Goal: Transaction & Acquisition: Book appointment/travel/reservation

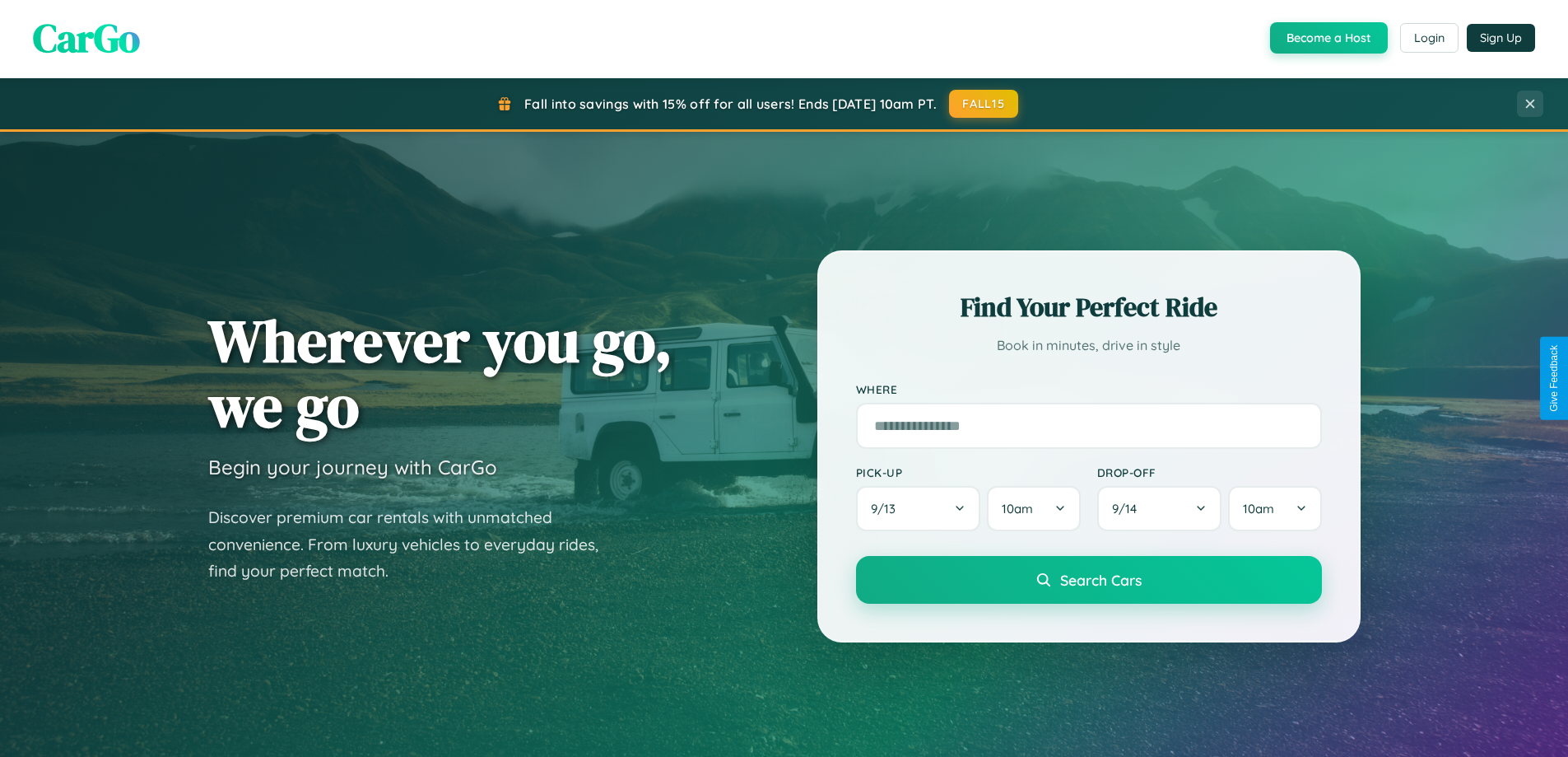
scroll to position [770, 0]
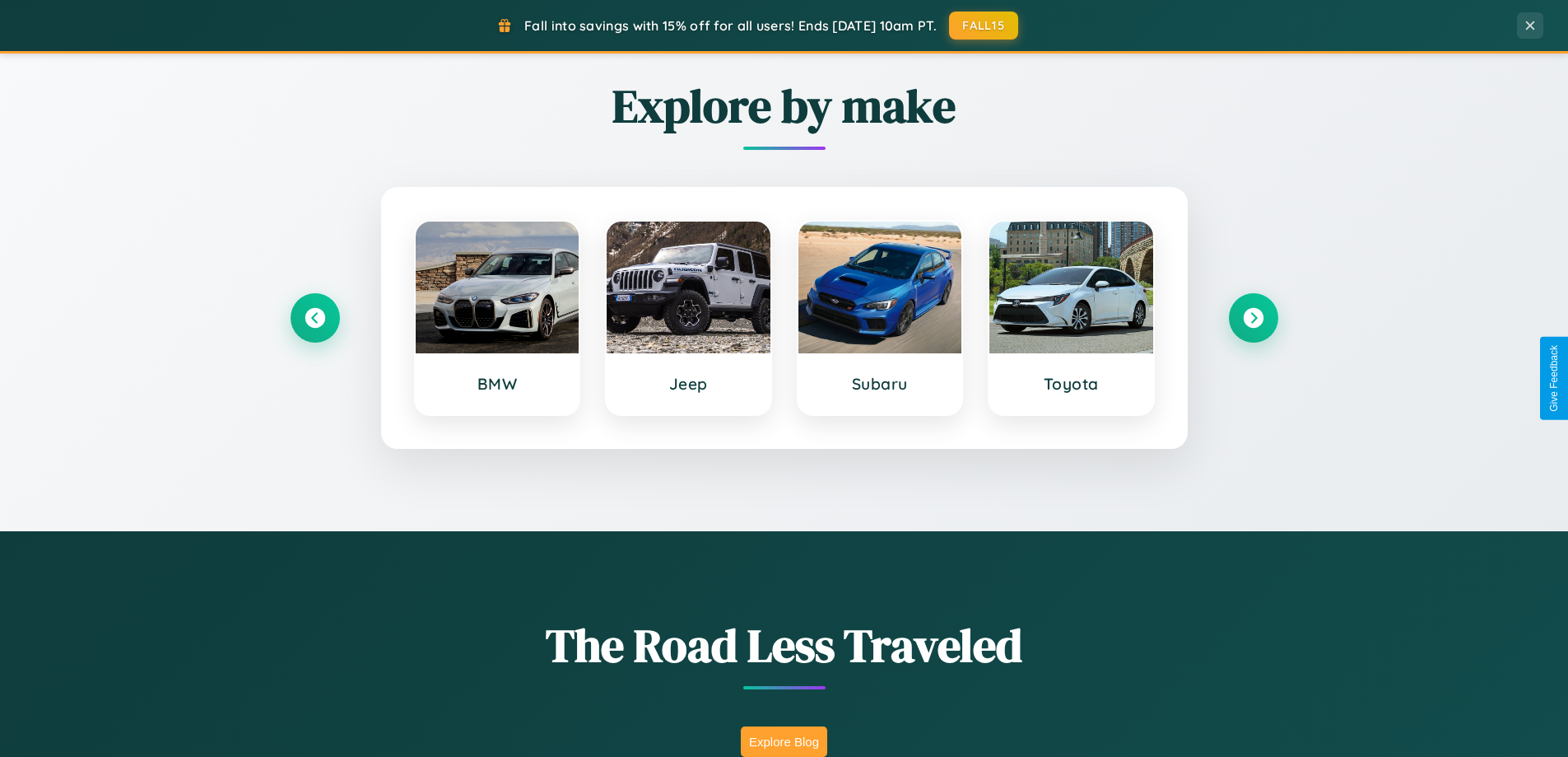
click at [784, 741] on button "Explore Blog" at bounding box center [784, 741] width 86 height 31
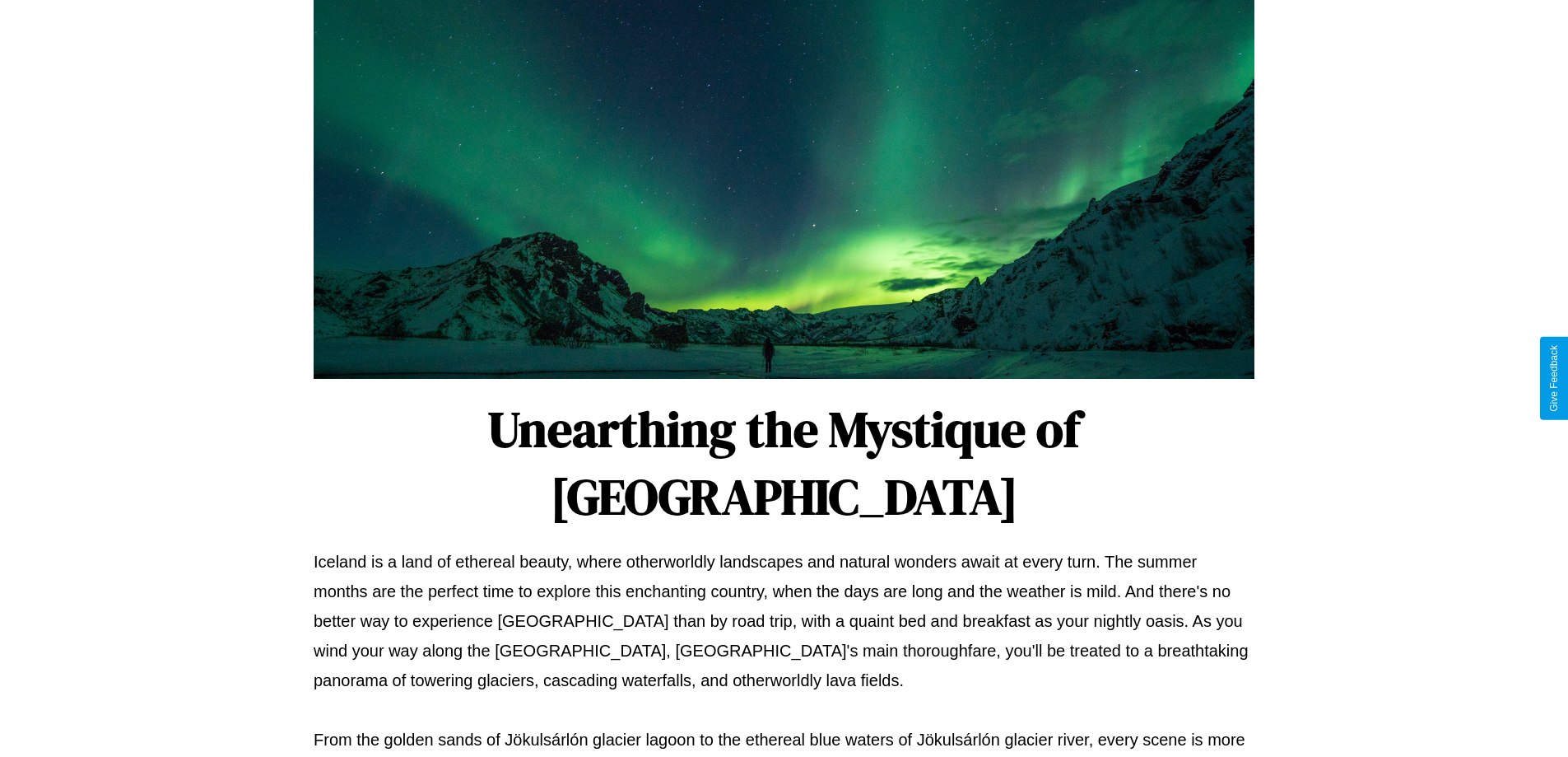
scroll to position [533, 0]
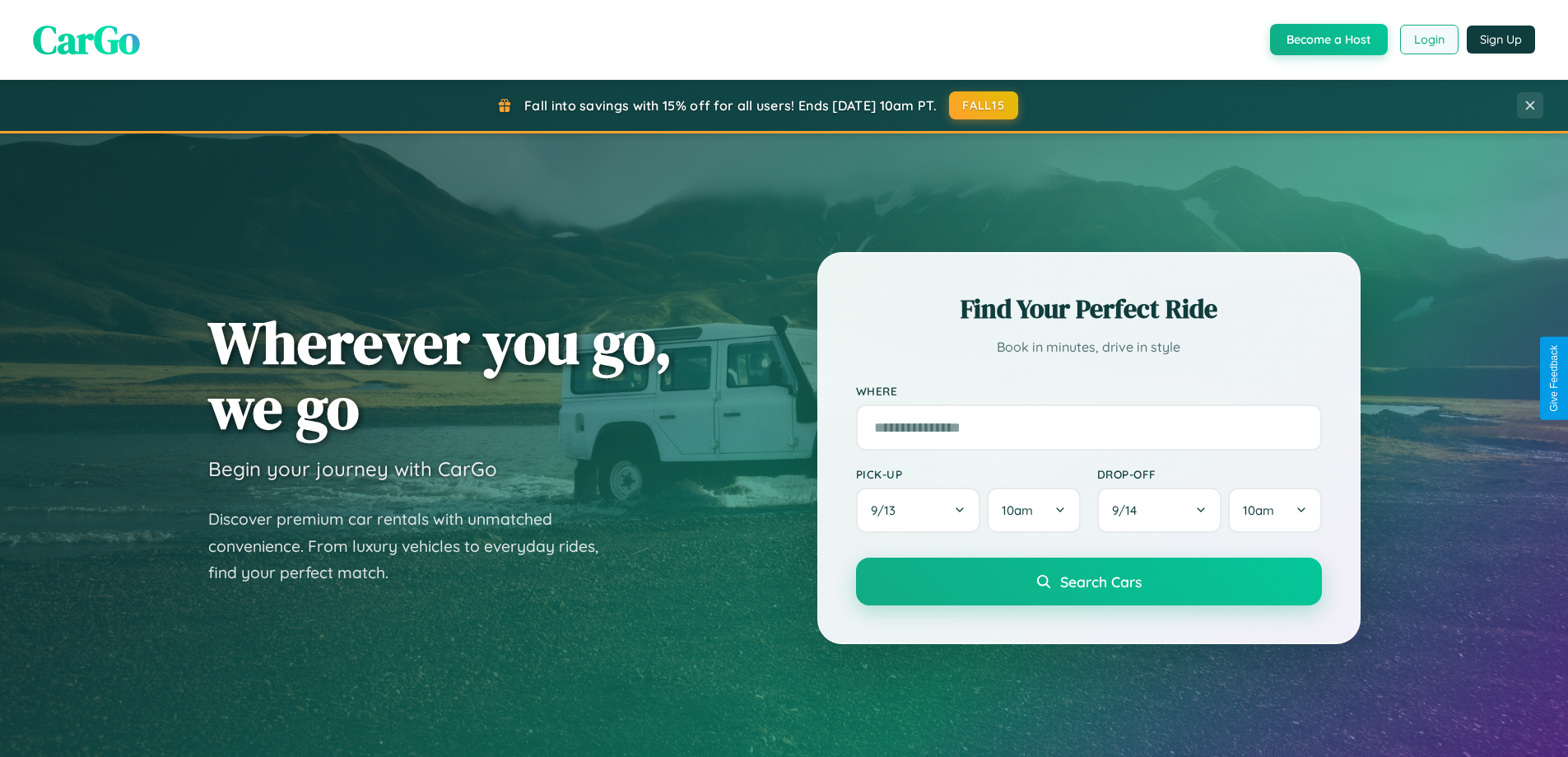
click at [1429, 40] on button "Login" at bounding box center [1429, 40] width 58 height 30
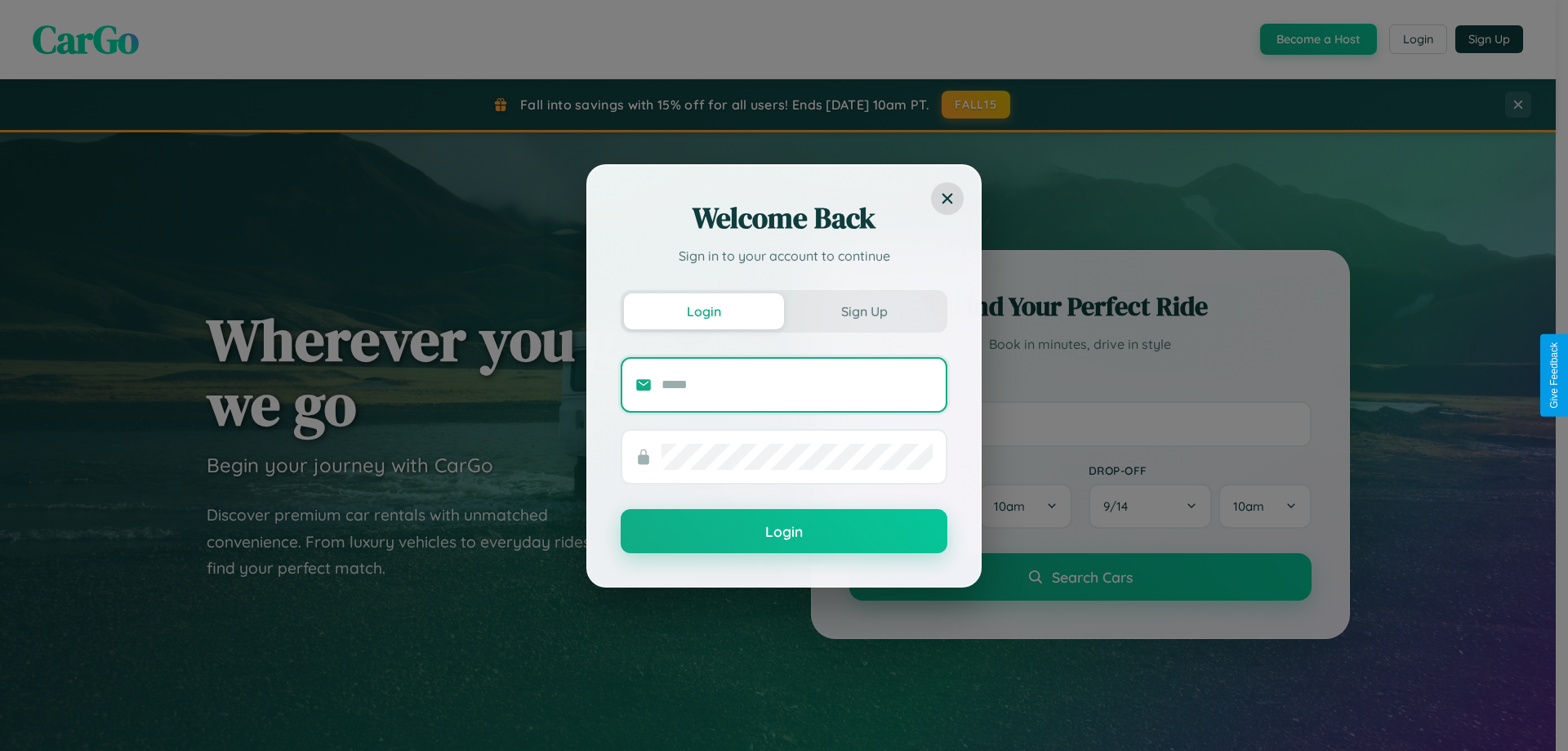
click at [797, 384] on input "text" at bounding box center [797, 384] width 271 height 26
type input "**********"
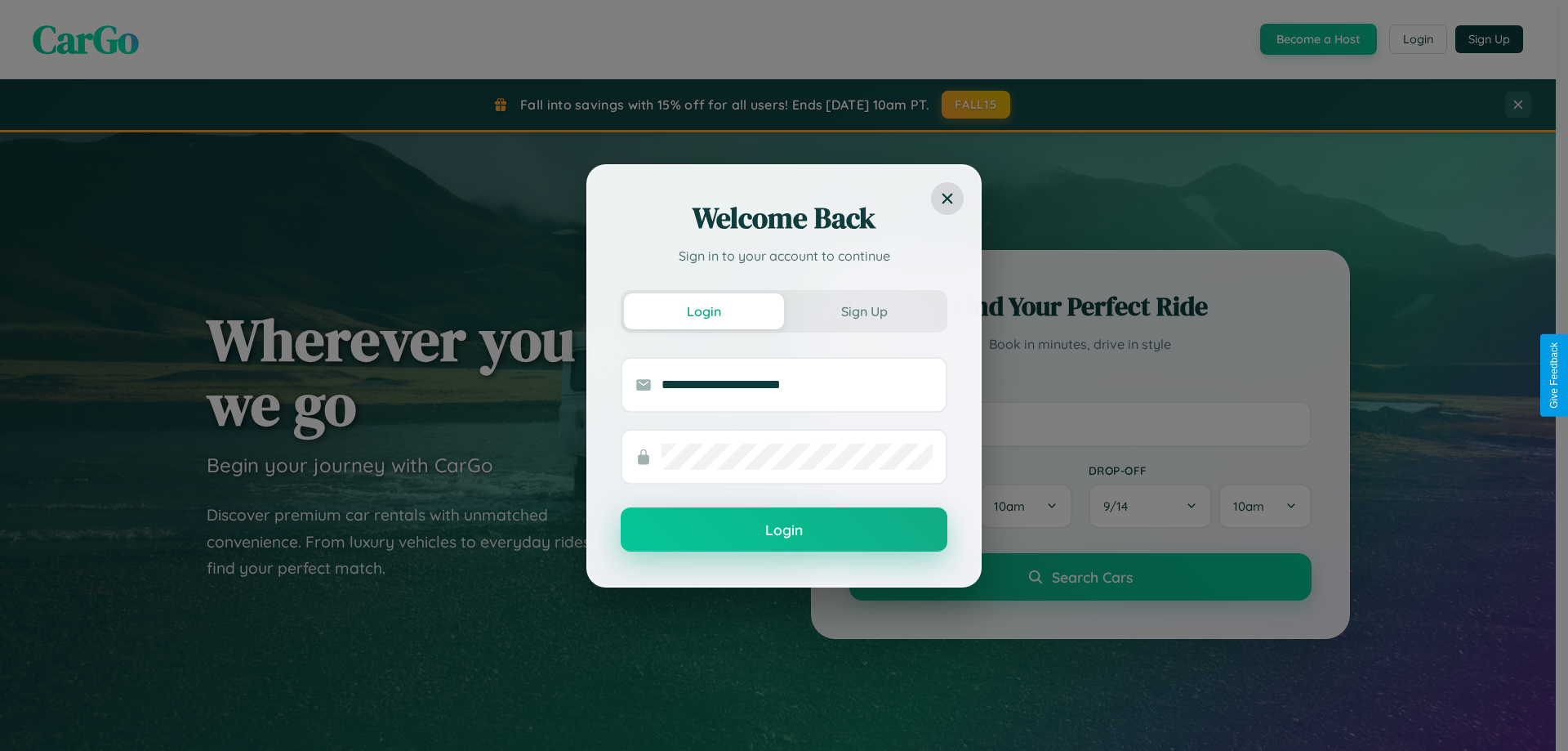
click at [784, 530] on button "Login" at bounding box center [783, 528] width 326 height 44
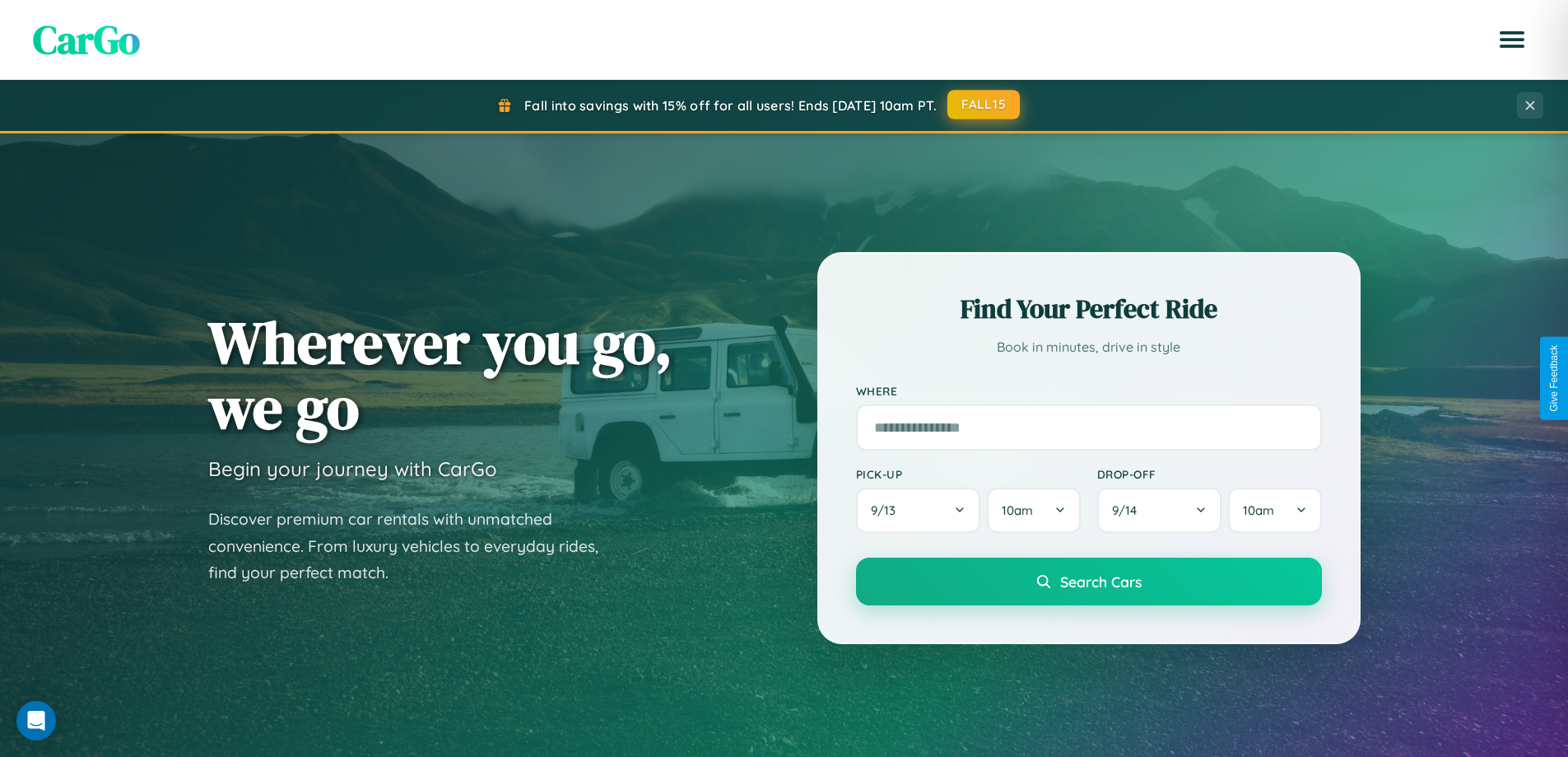
click at [984, 105] on button "FALL15" at bounding box center [983, 105] width 72 height 30
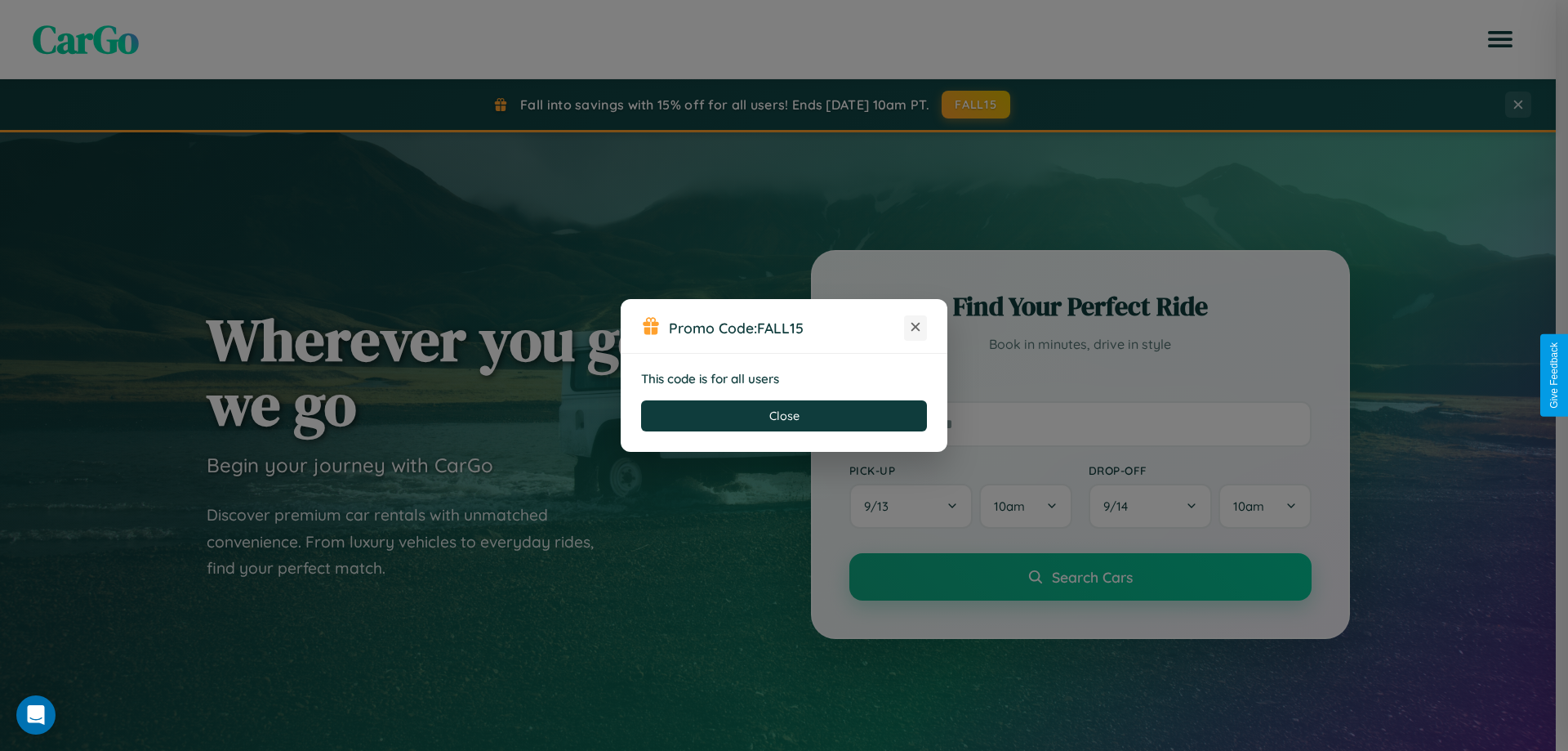
click at [915, 327] on icon at bounding box center [915, 326] width 17 height 17
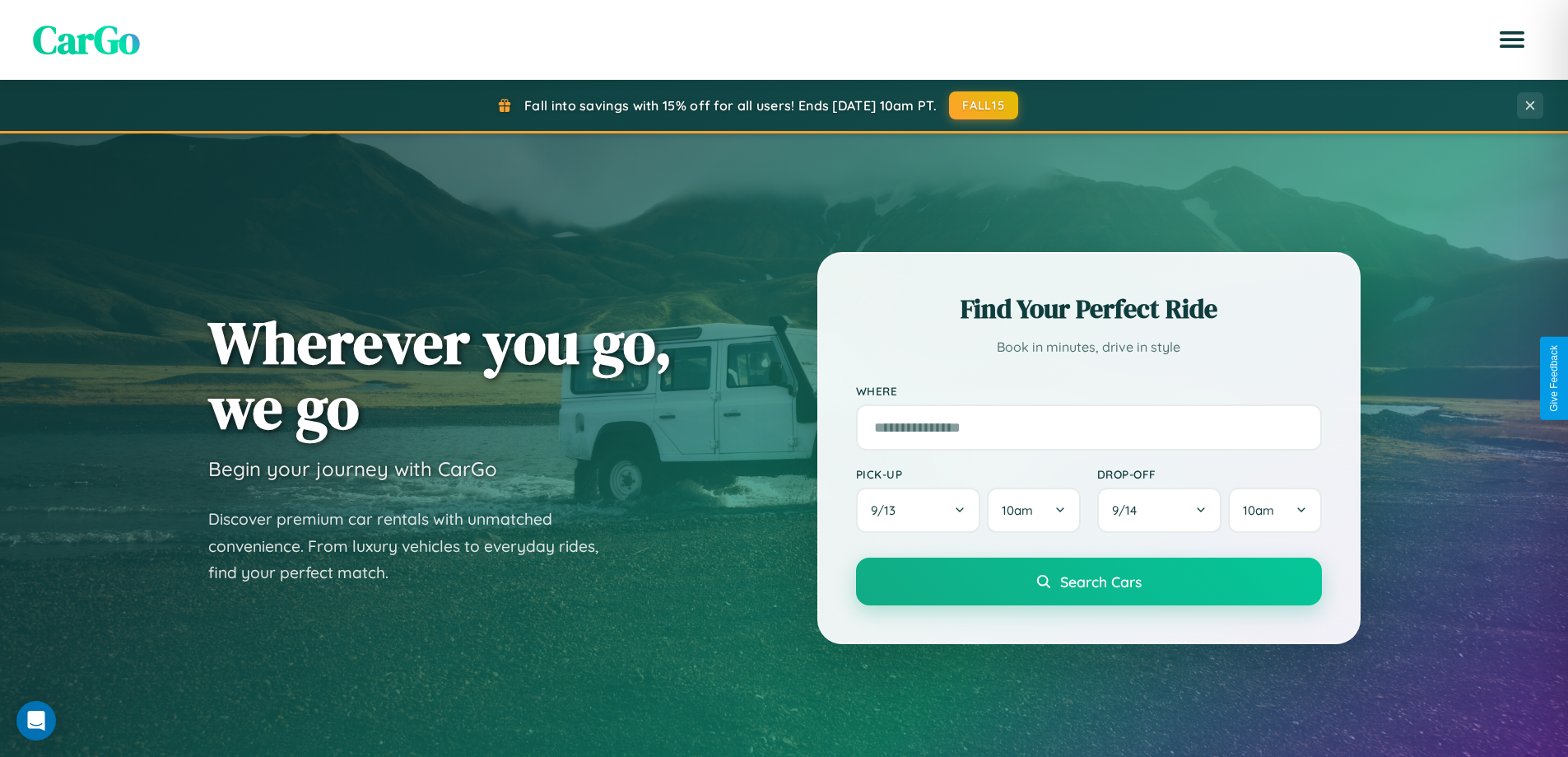
scroll to position [710, 0]
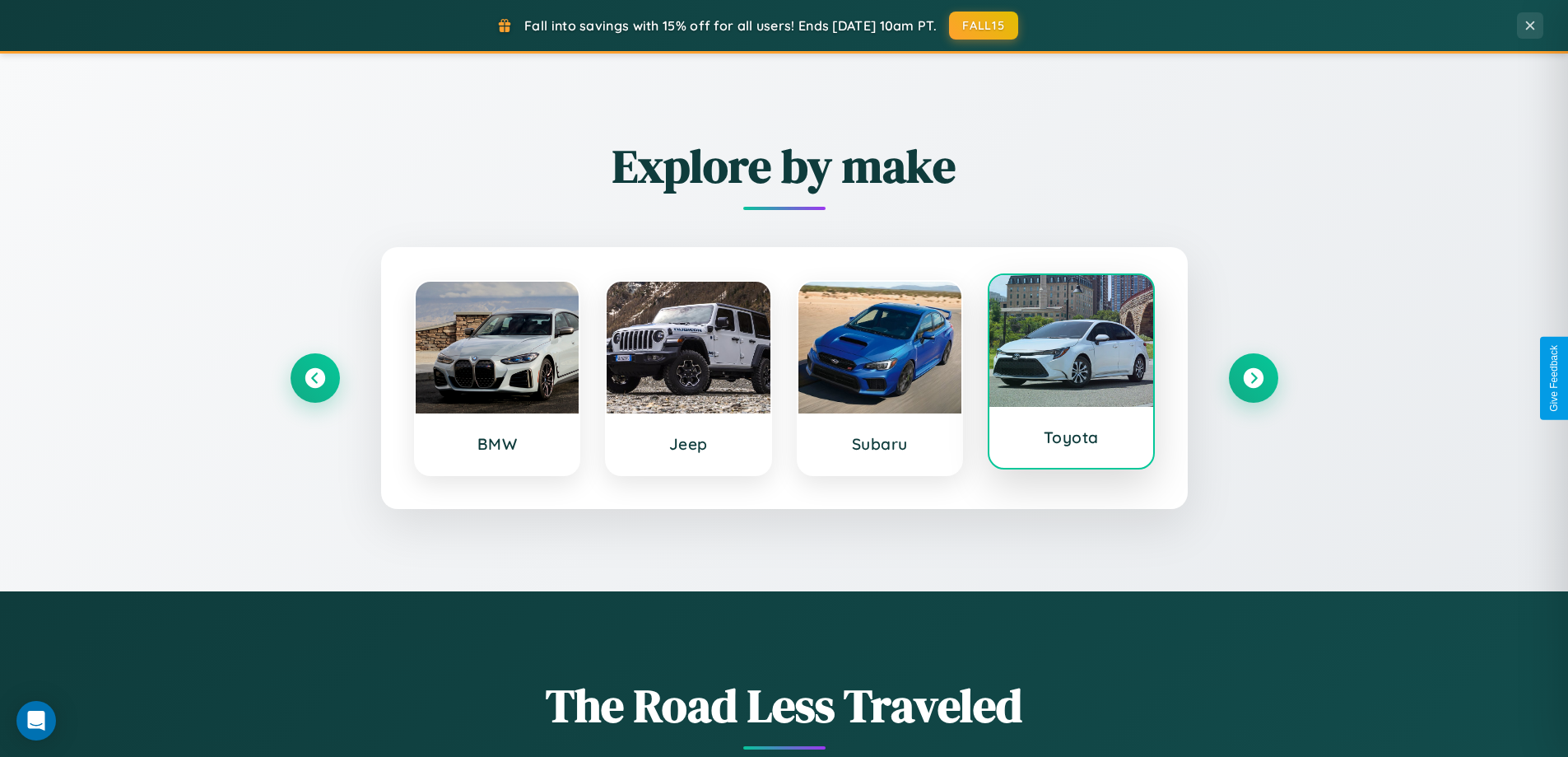
click at [1071, 378] on div at bounding box center [1071, 340] width 164 height 131
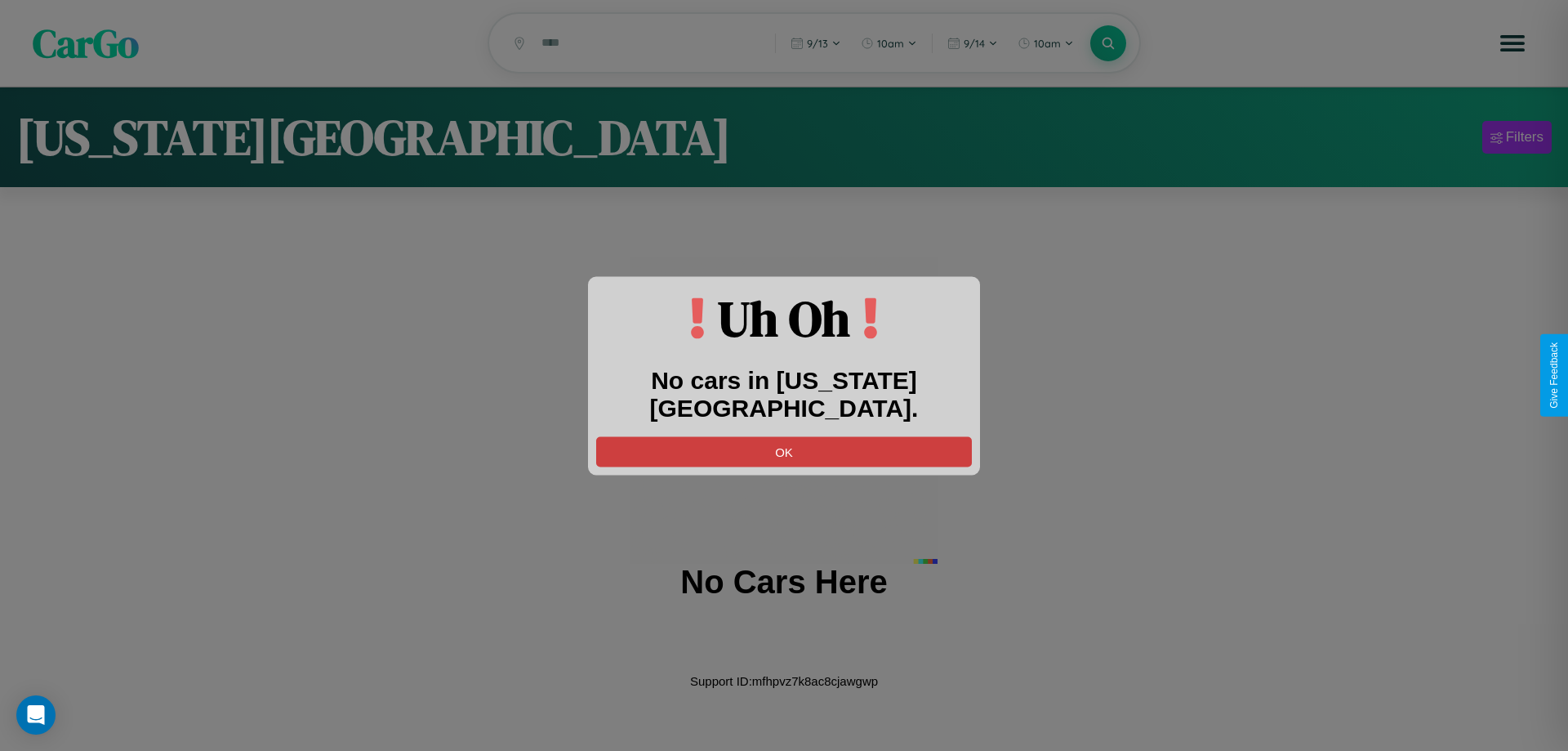
click at [784, 436] on button "OK" at bounding box center [783, 451] width 375 height 30
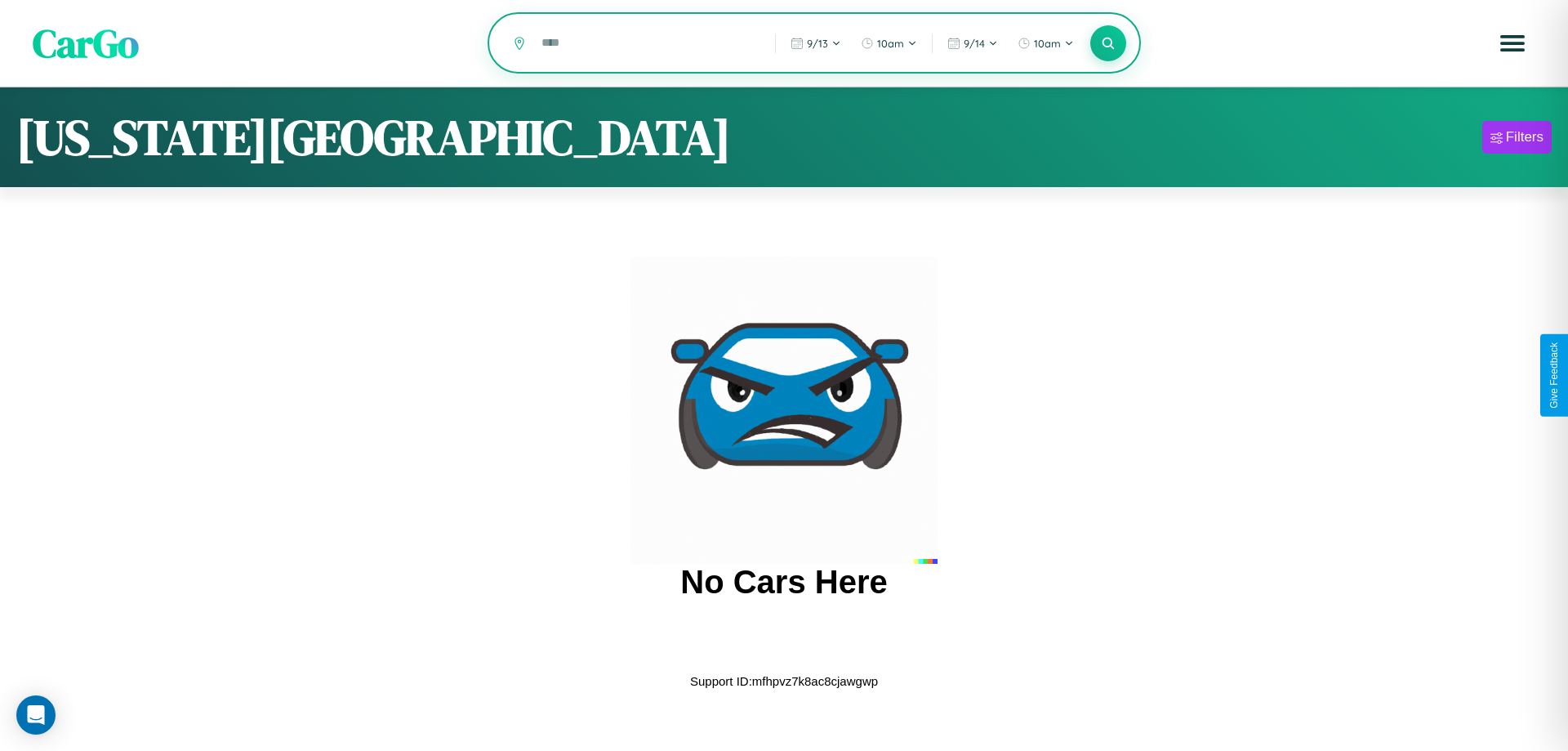
click at [647, 44] on input "text" at bounding box center [646, 42] width 225 height 28
click at [1108, 44] on icon at bounding box center [1107, 43] width 16 height 16
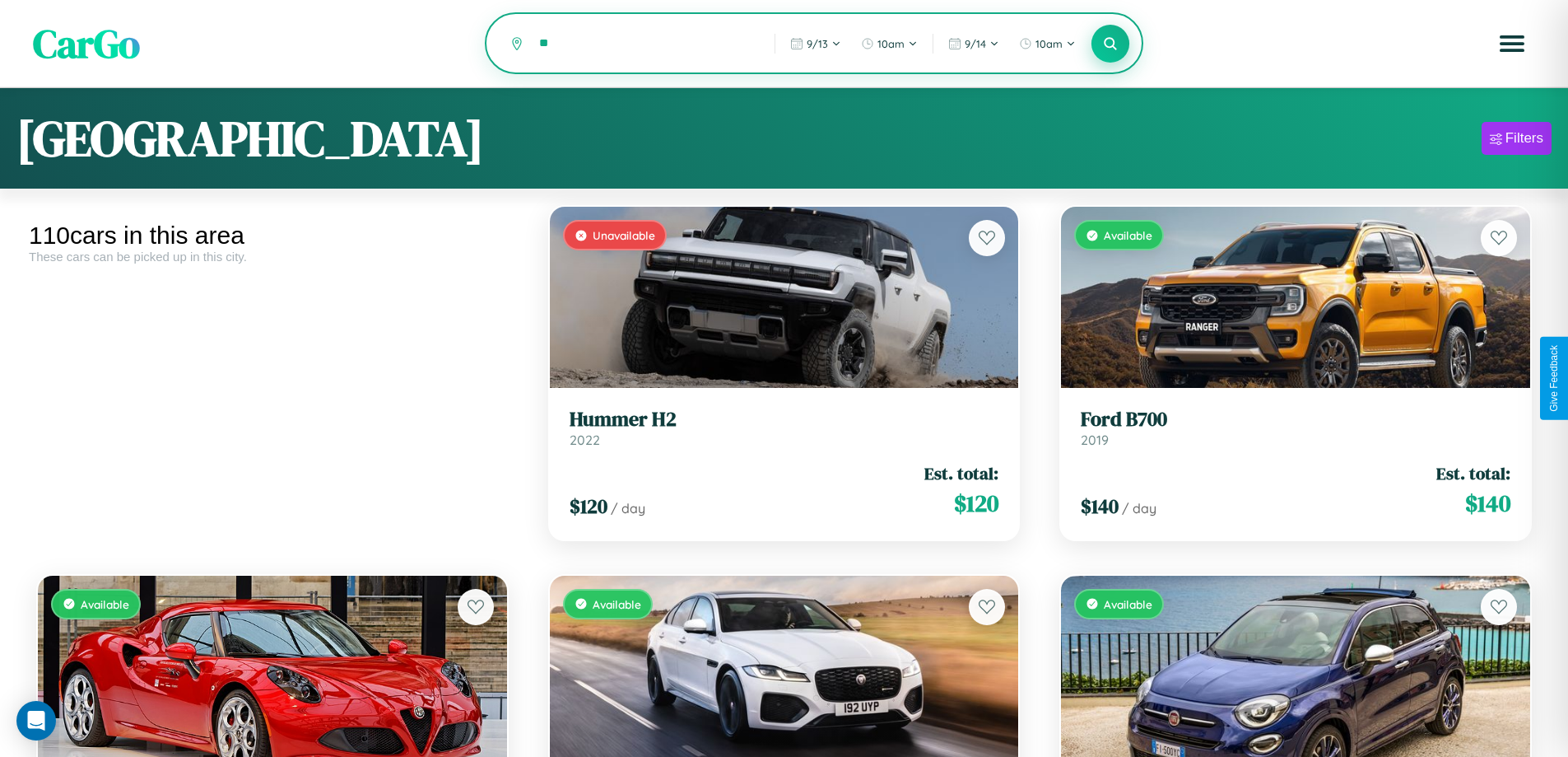
type input "*"
type input "******"
click at [1111, 44] on icon at bounding box center [1111, 43] width 16 height 16
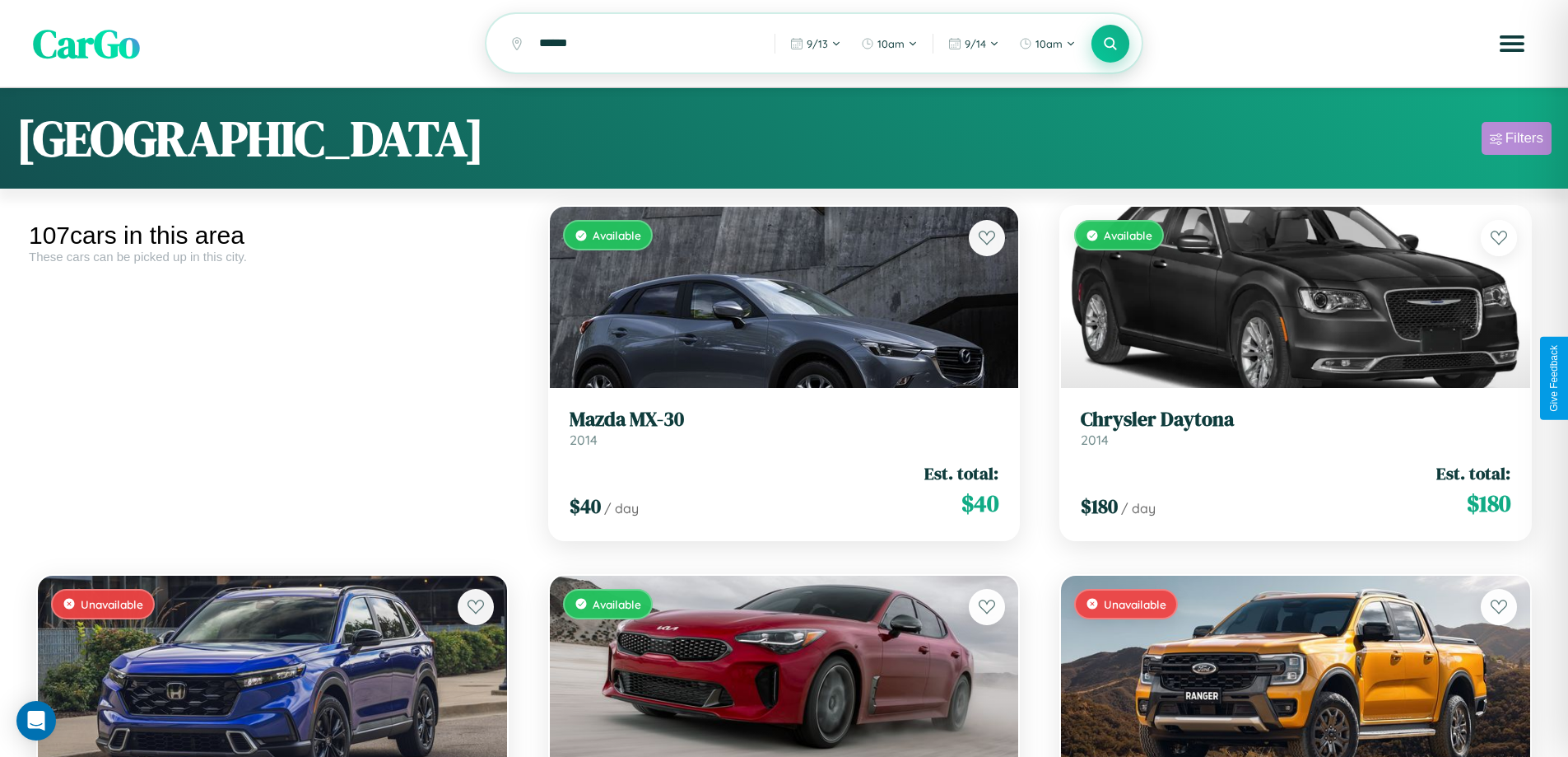
click at [1517, 140] on div "Filters" at bounding box center [1525, 138] width 38 height 17
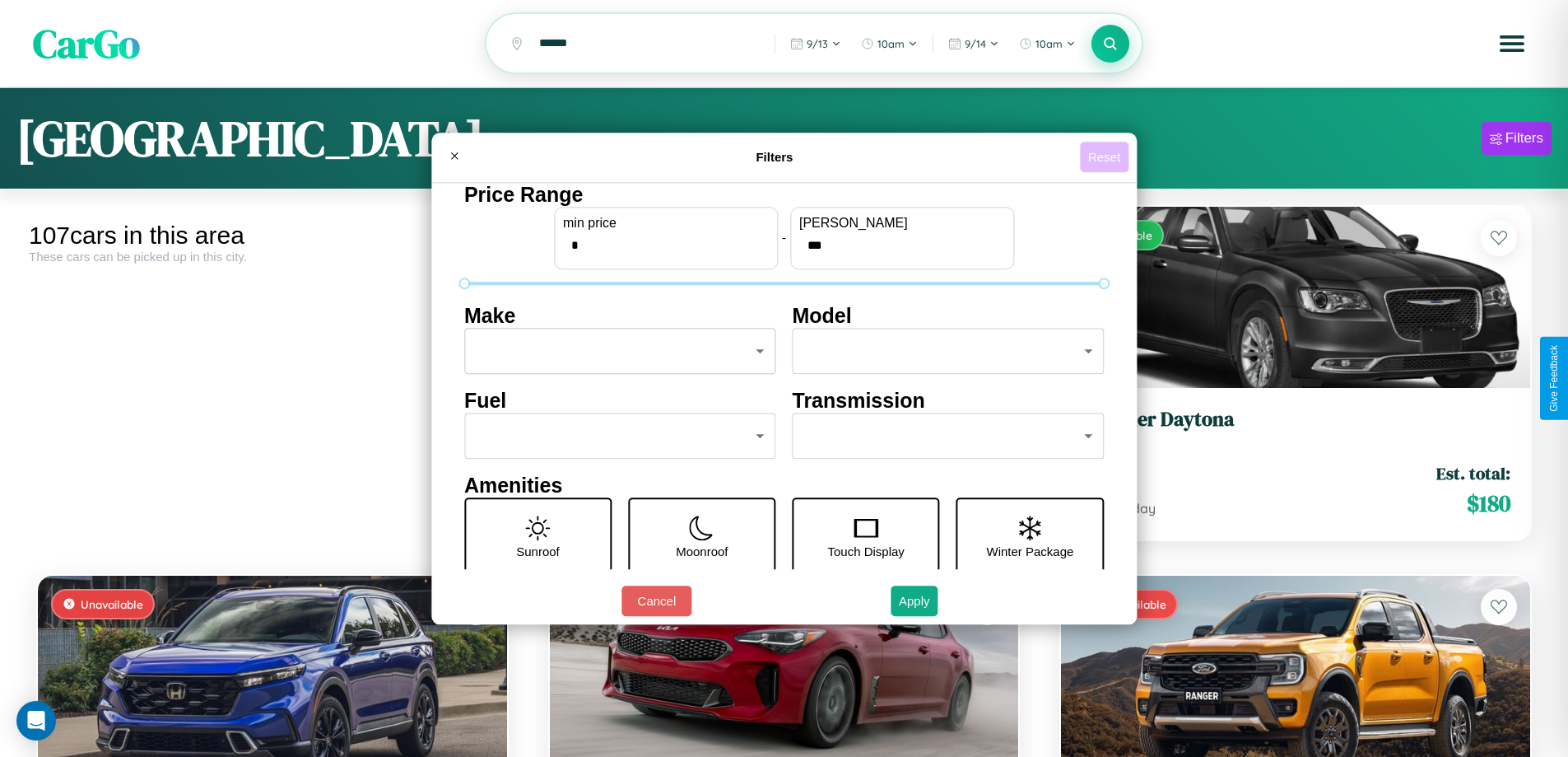
click at [1107, 156] on button "Reset" at bounding box center [1104, 156] width 48 height 31
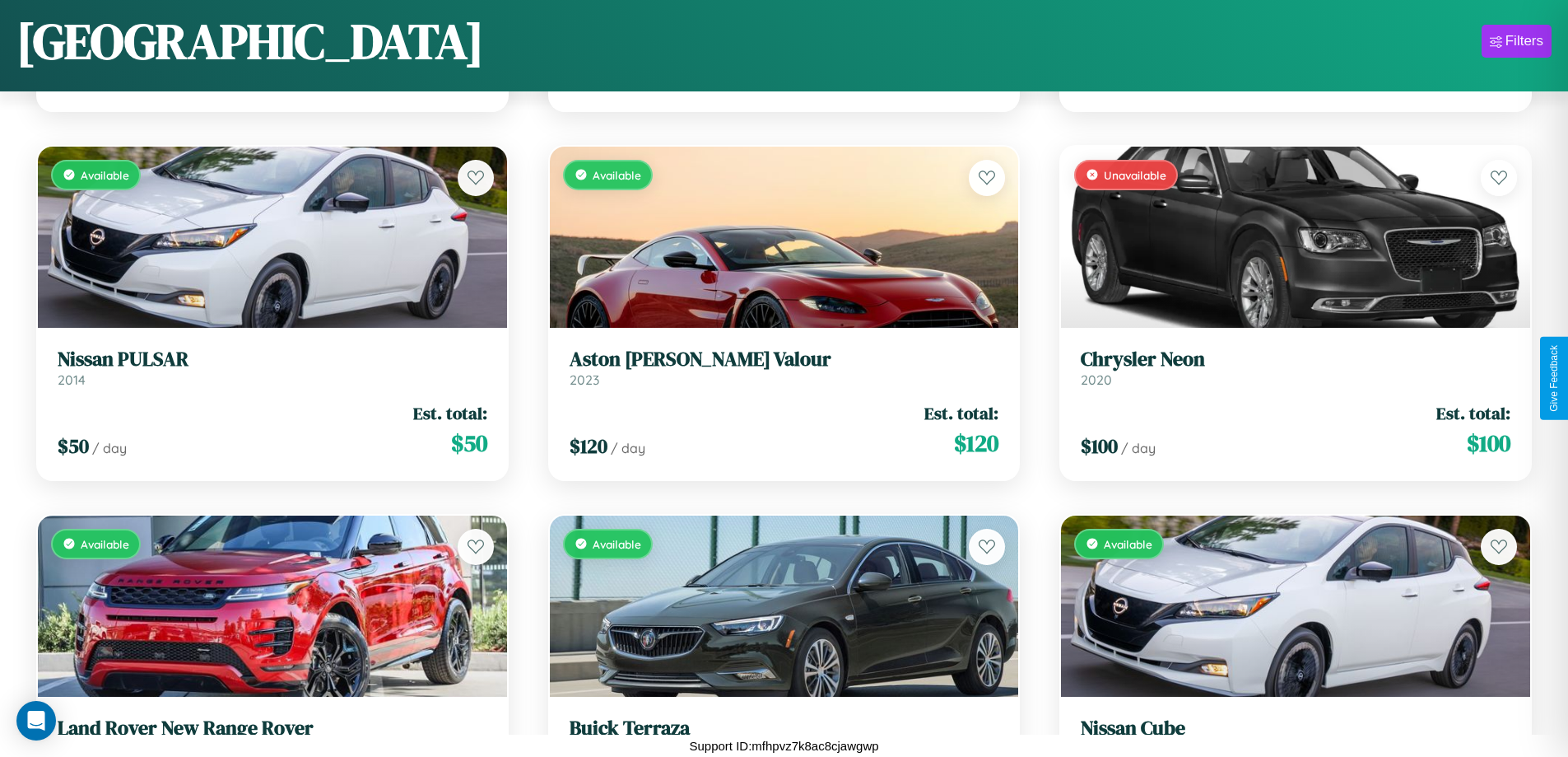
scroll to position [12399, 0]
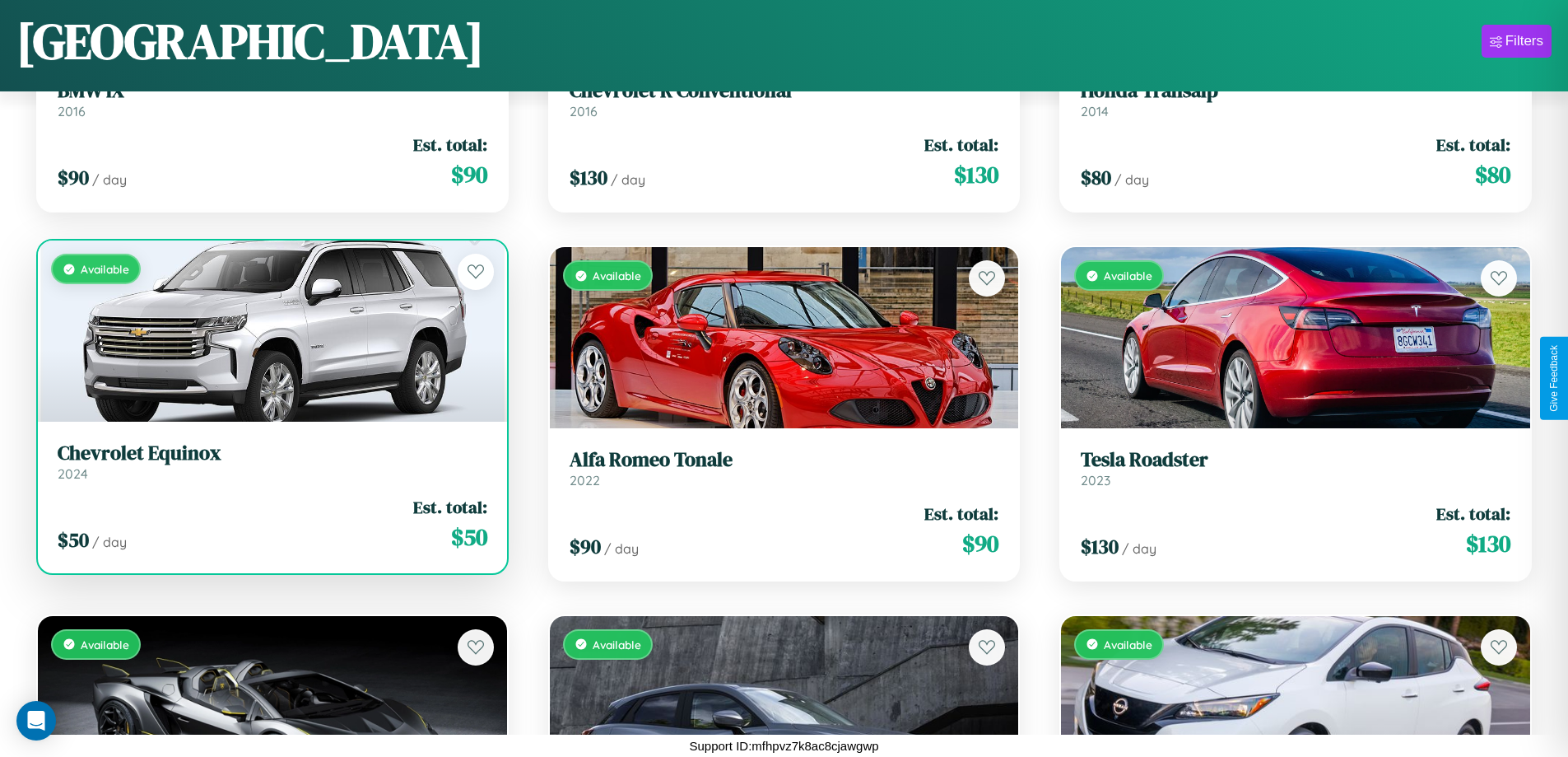
click at [270, 462] on h3 "Chevrolet Equinox" at bounding box center [272, 454] width 430 height 24
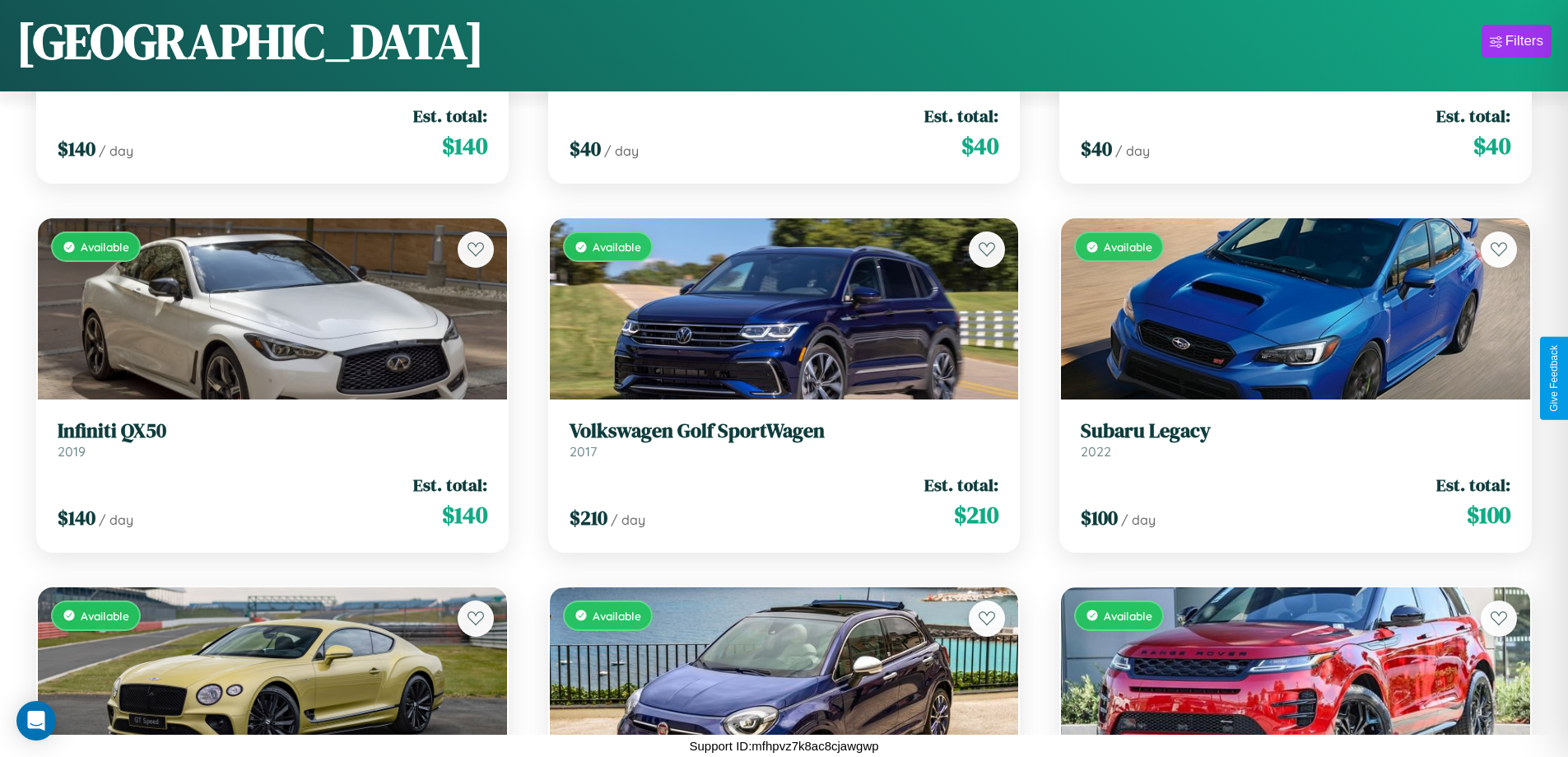
scroll to position [1706, 0]
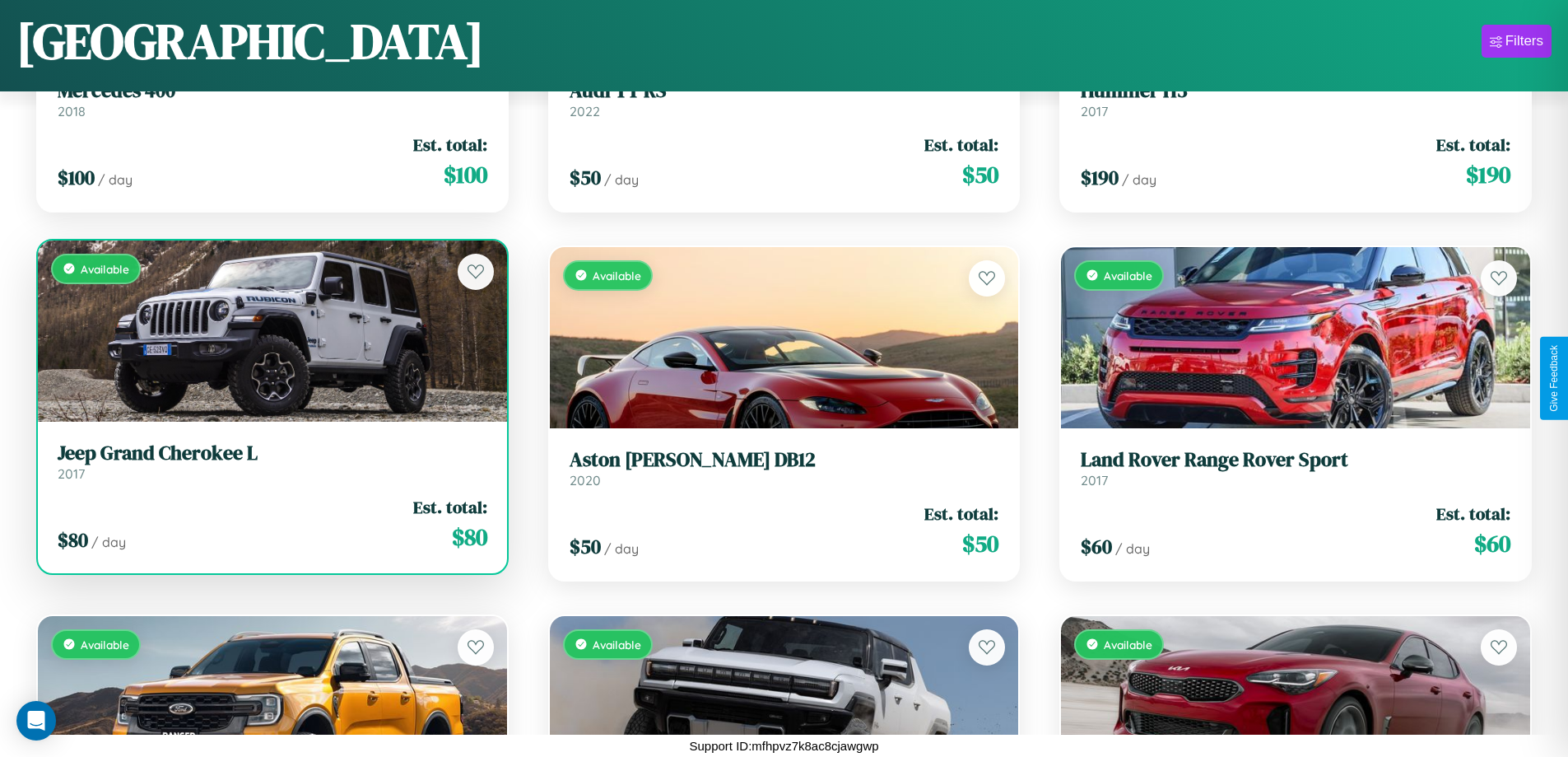
click at [270, 337] on div "Available" at bounding box center [272, 330] width 469 height 181
click at [270, 330] on div "Available" at bounding box center [272, 330] width 469 height 181
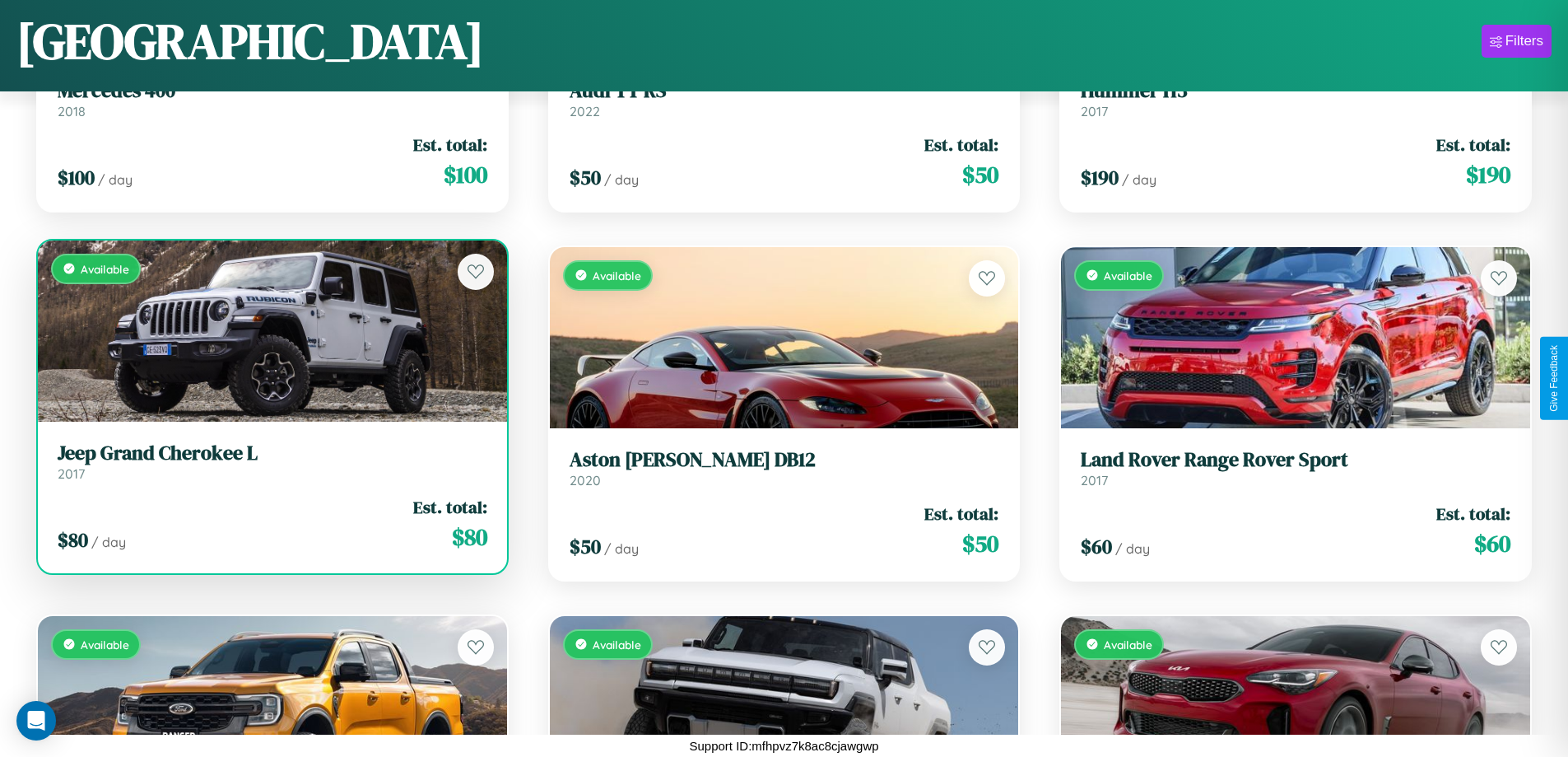
click at [270, 330] on div "Available" at bounding box center [272, 330] width 469 height 181
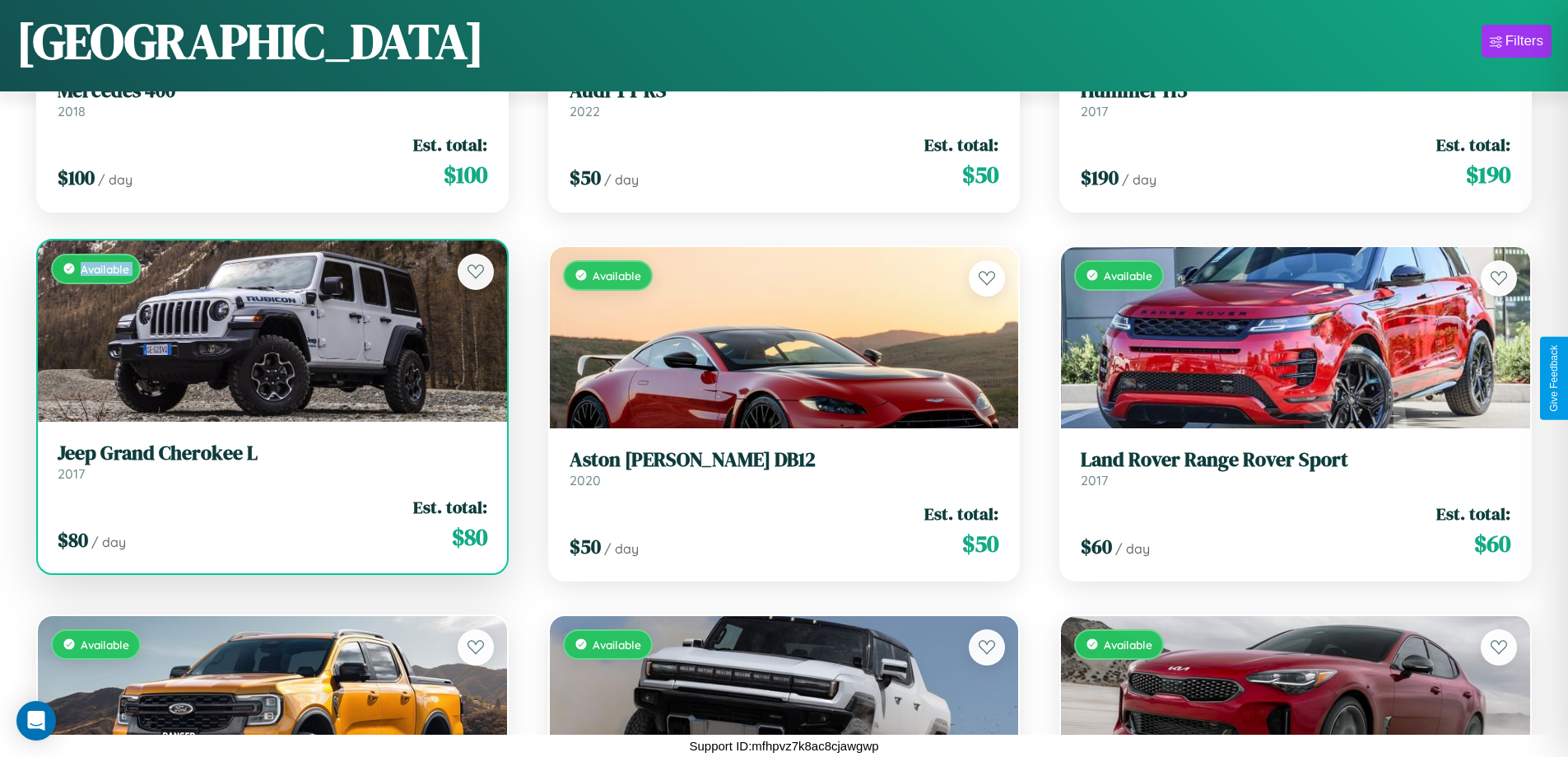
click at [270, 330] on div "Available" at bounding box center [272, 330] width 469 height 181
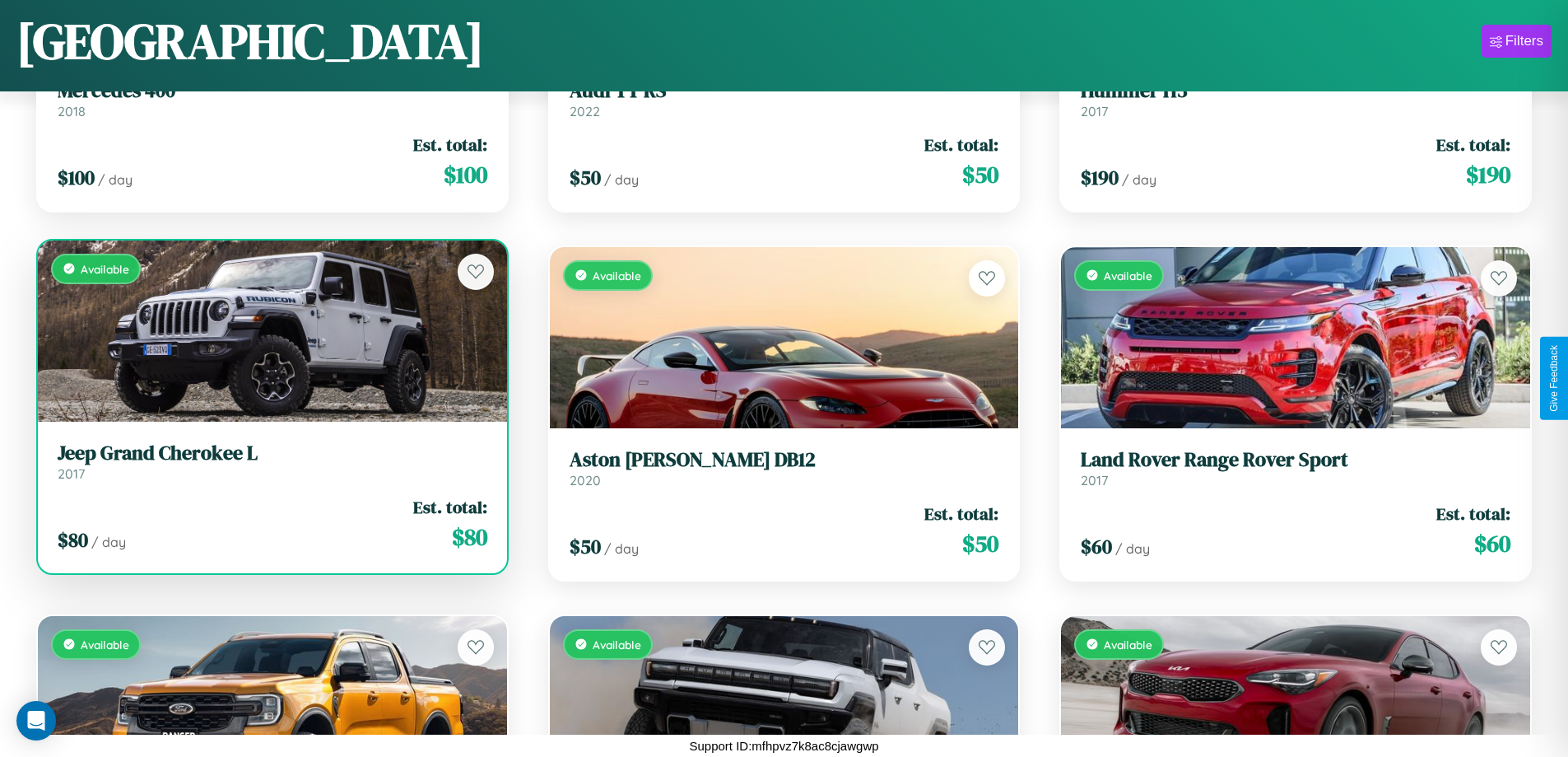
click at [270, 330] on div "Available" at bounding box center [272, 330] width 469 height 181
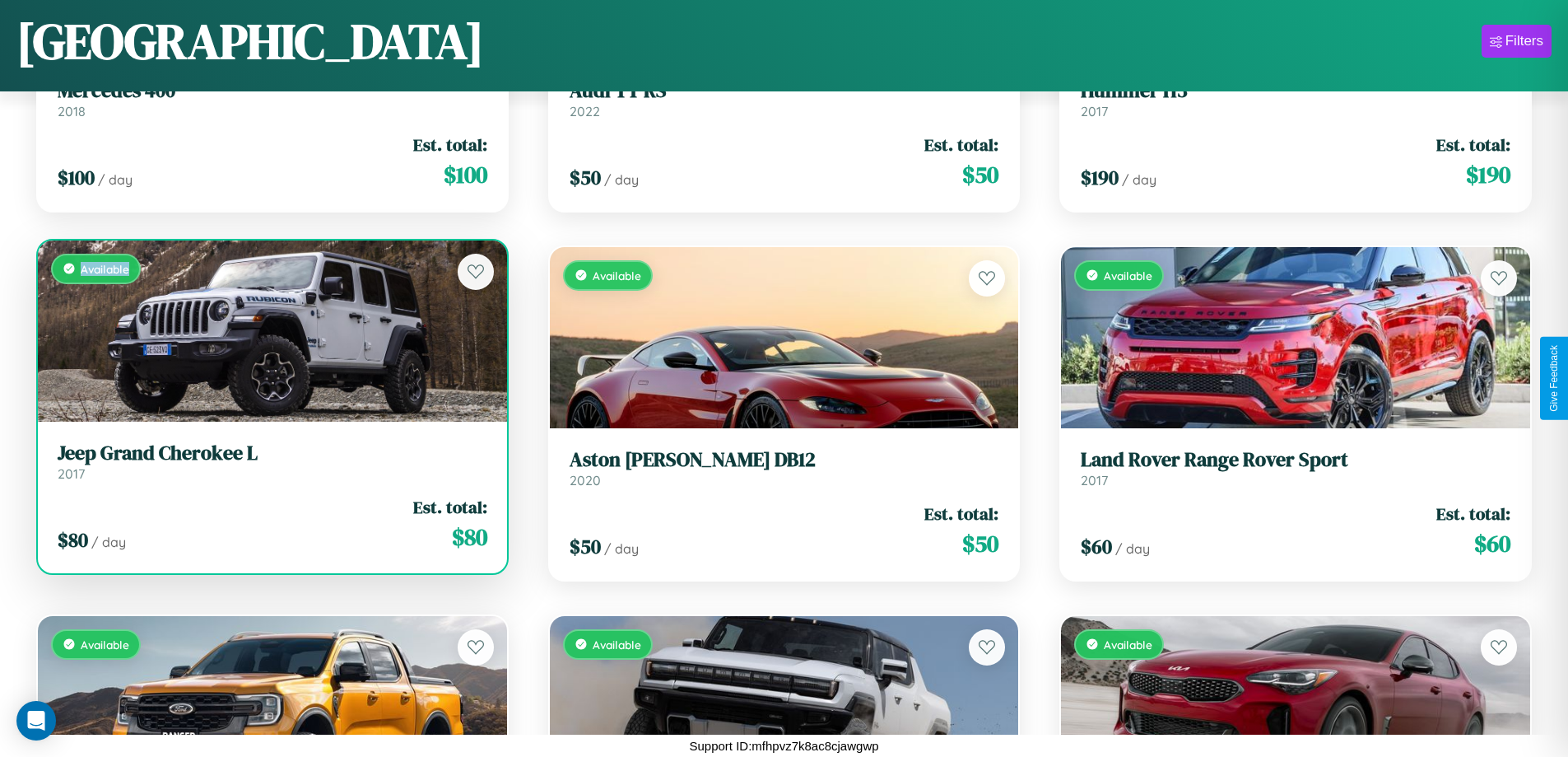
click at [270, 330] on div "Available" at bounding box center [272, 330] width 469 height 181
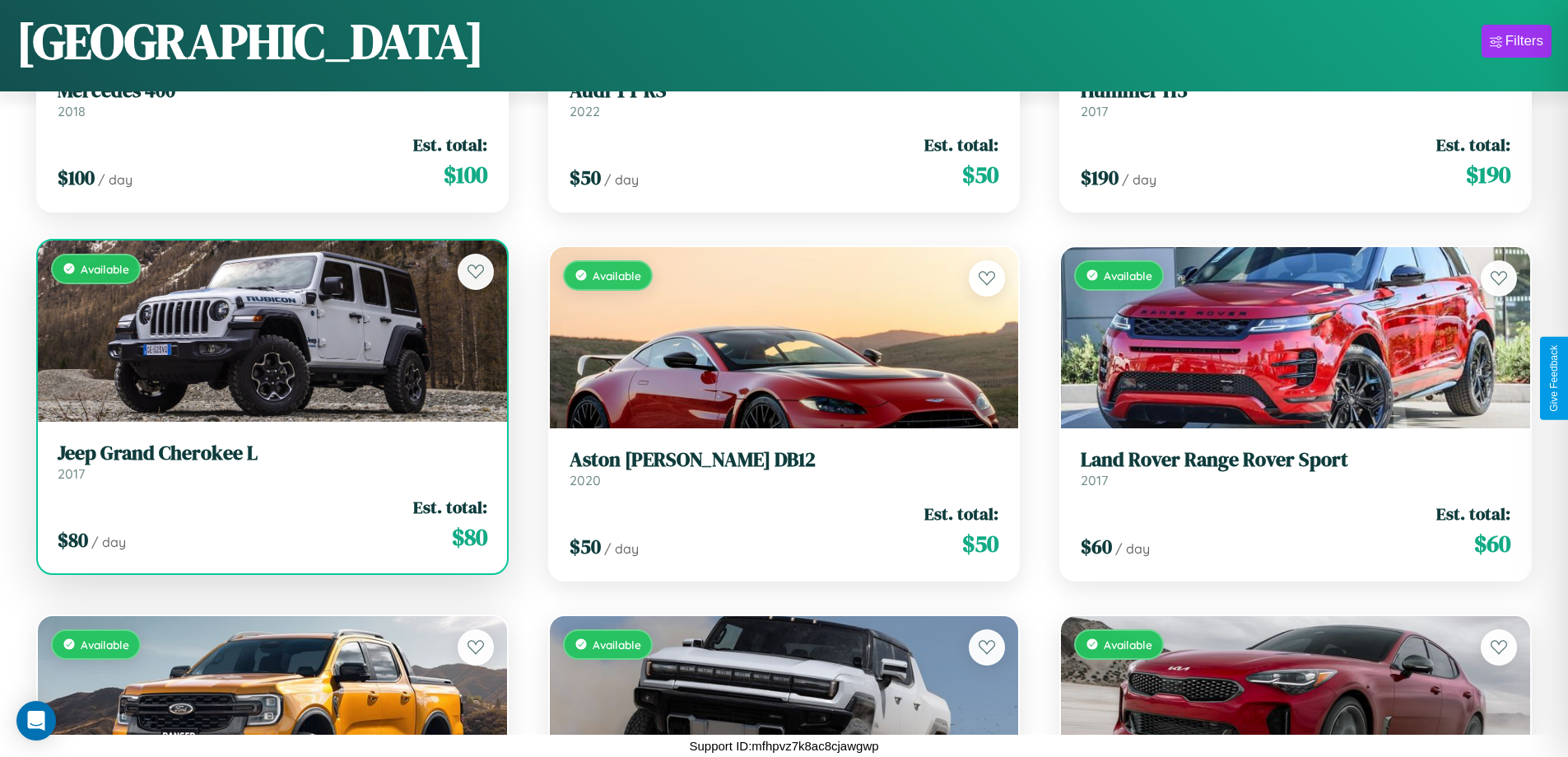
click at [270, 462] on h3 "Jeep Grand Cherokee L" at bounding box center [272, 454] width 430 height 24
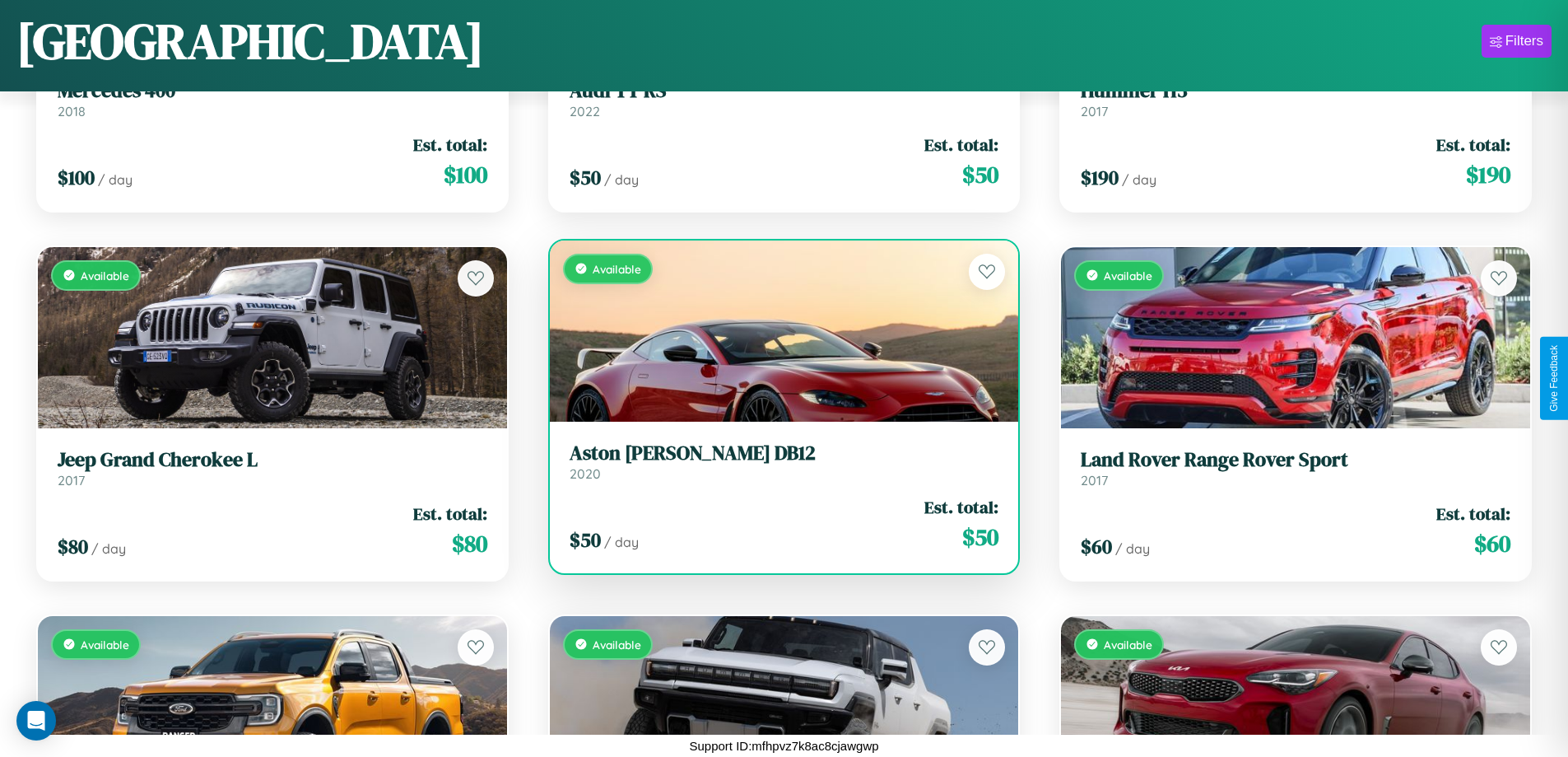
scroll to position [7606, 0]
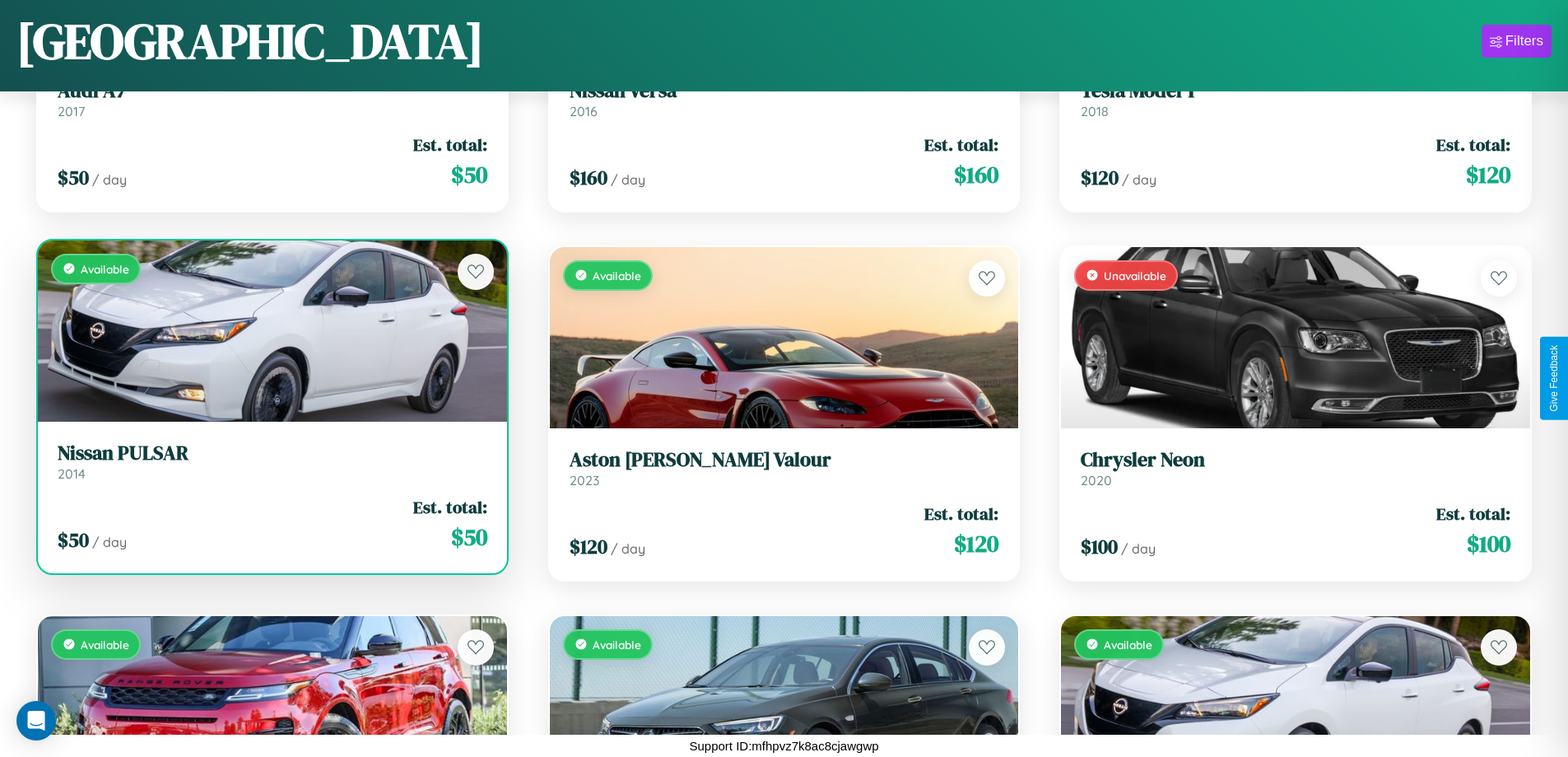
click at [270, 464] on link "Nissan PULSAR 2014" at bounding box center [272, 462] width 430 height 41
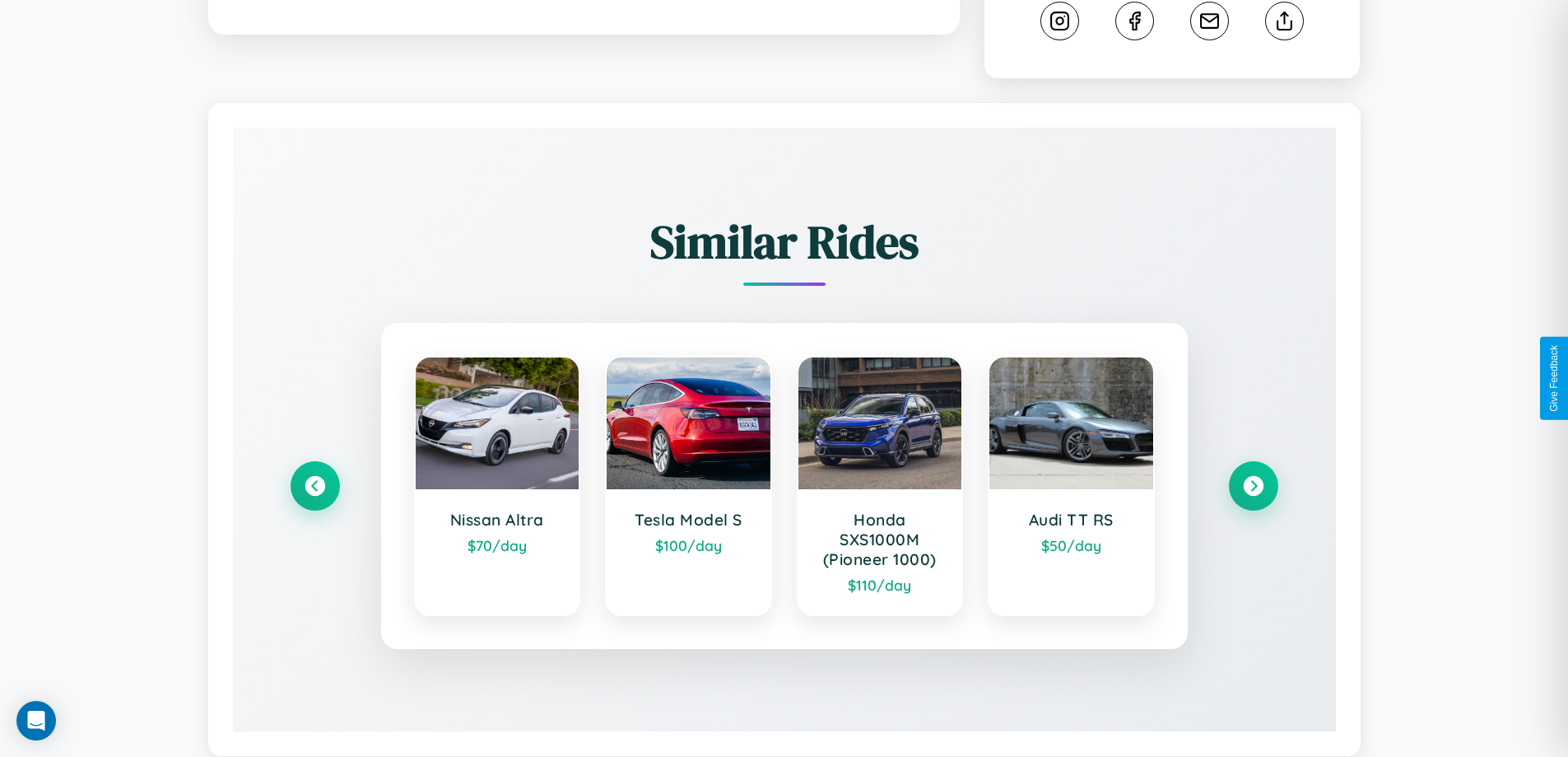
scroll to position [950, 0]
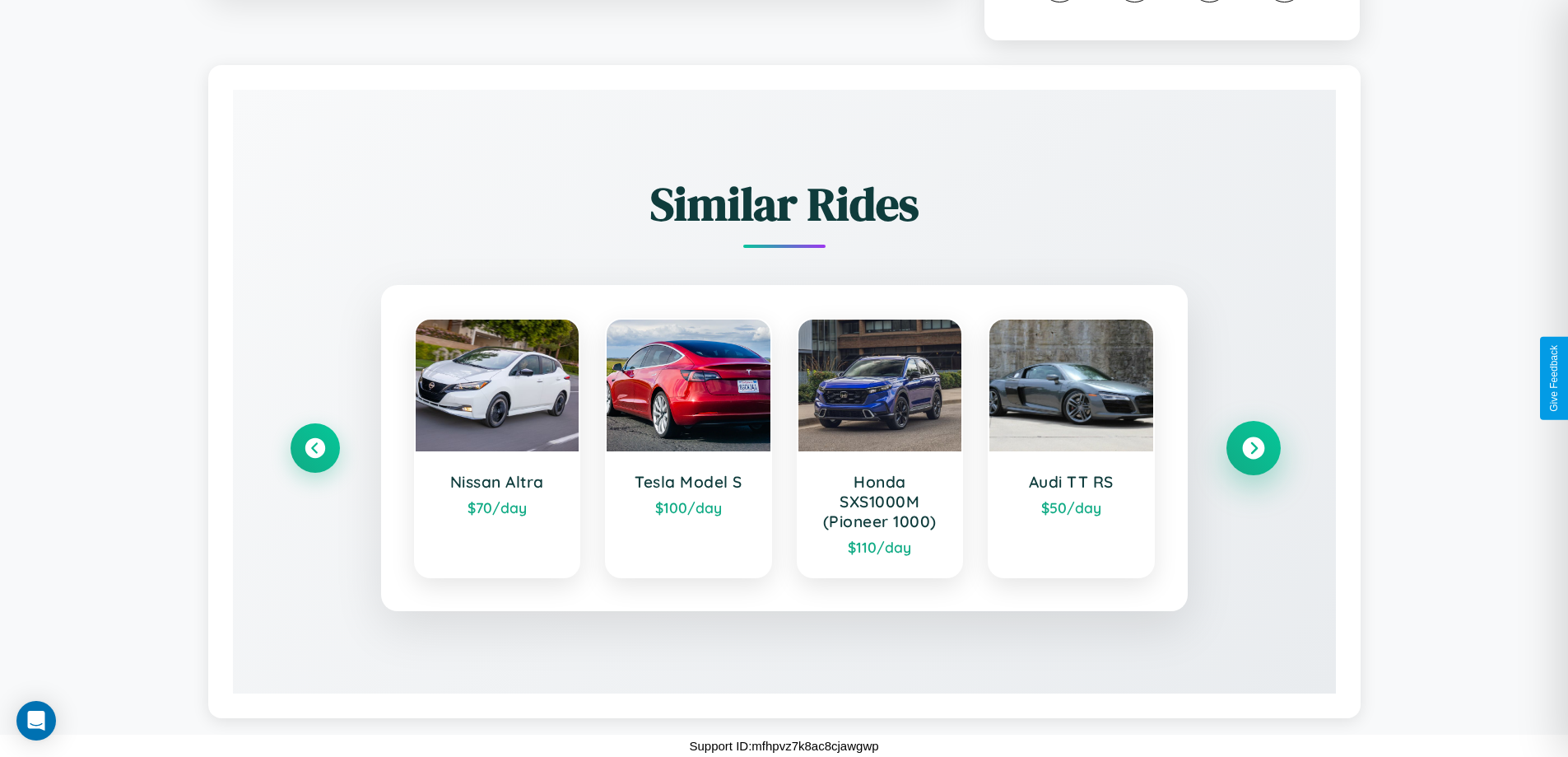
click at [1253, 448] on icon at bounding box center [1253, 448] width 22 height 22
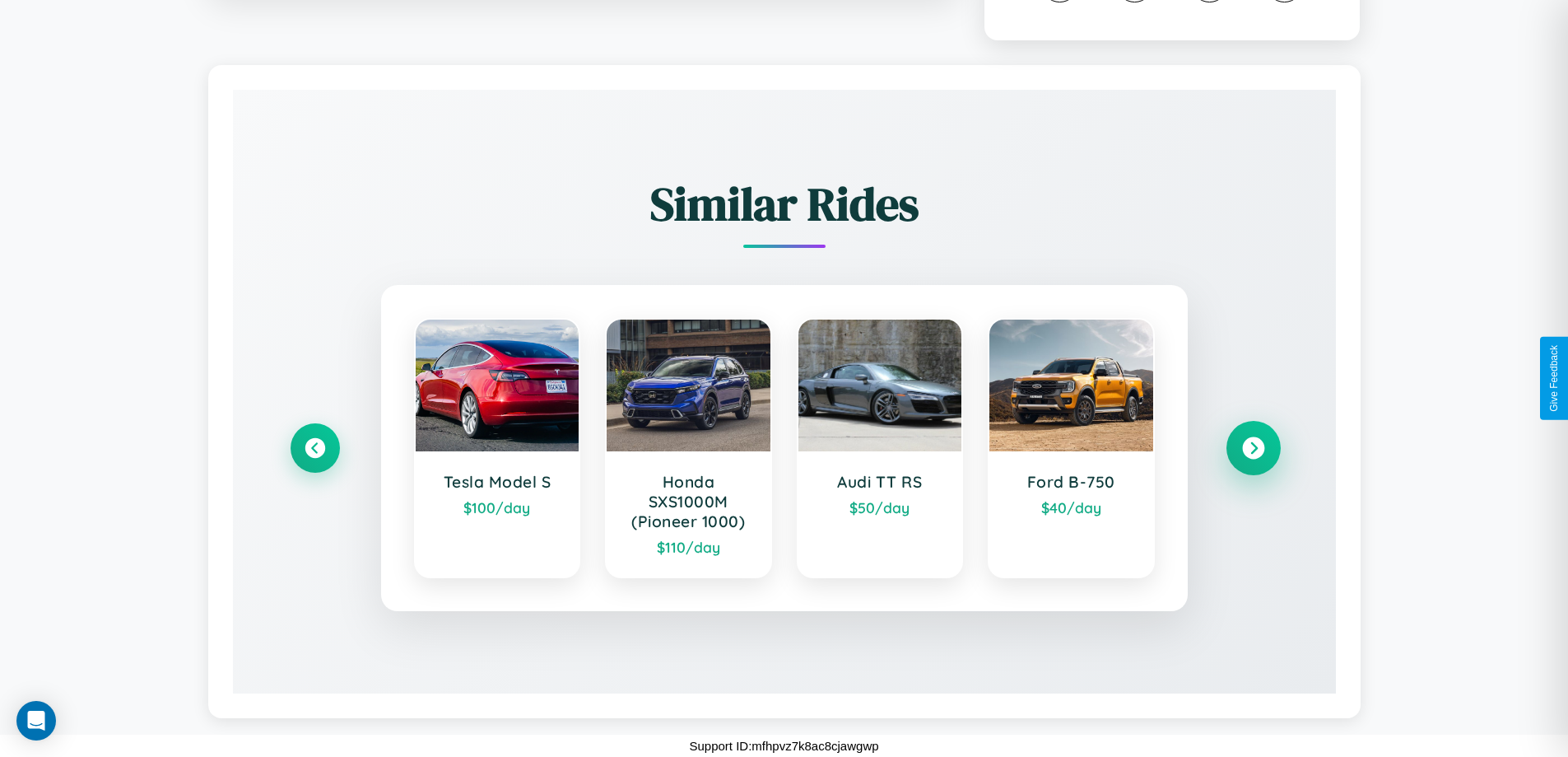
click at [1253, 448] on icon at bounding box center [1253, 448] width 22 height 22
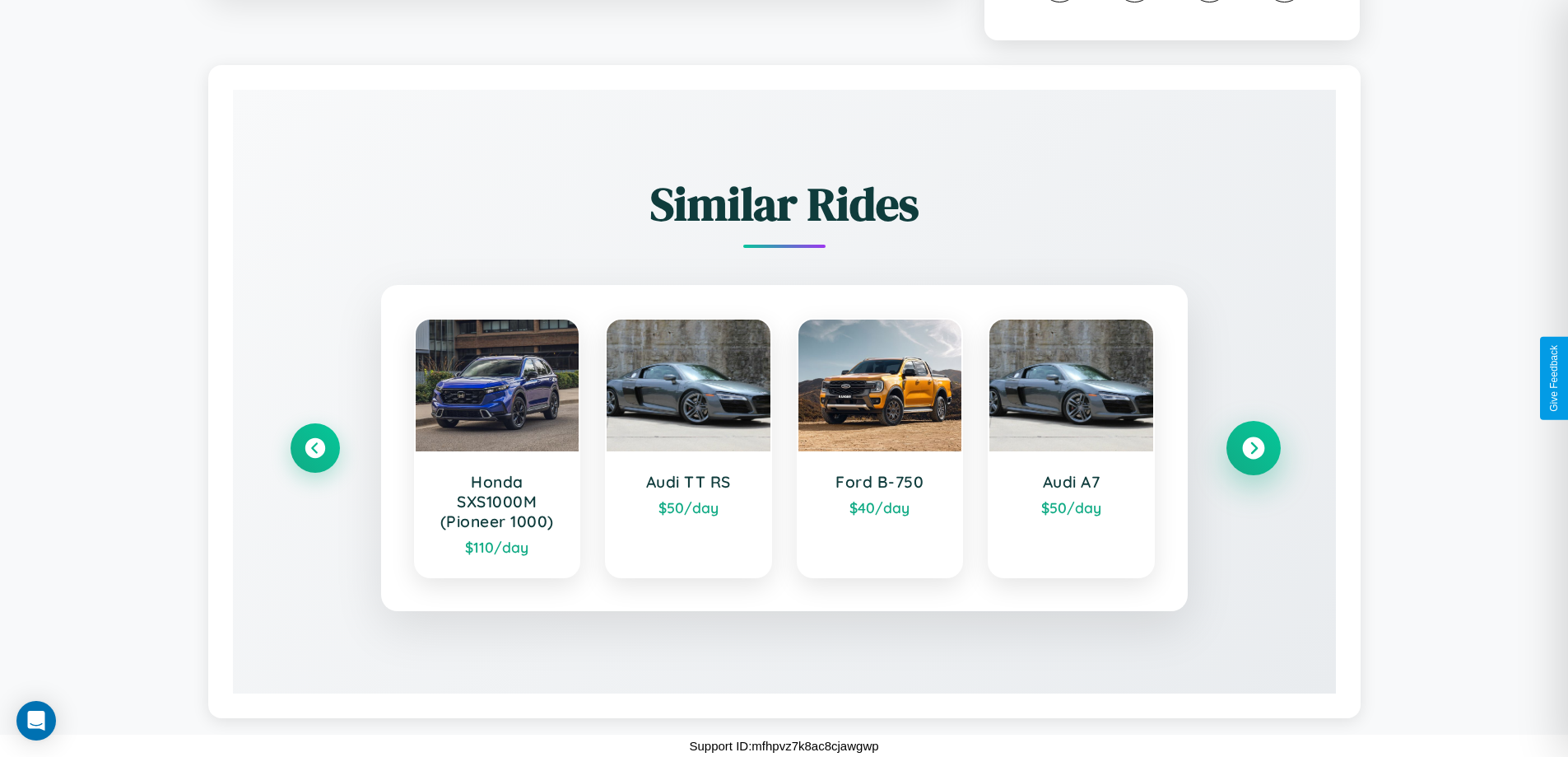
click at [1253, 448] on icon at bounding box center [1253, 448] width 22 height 22
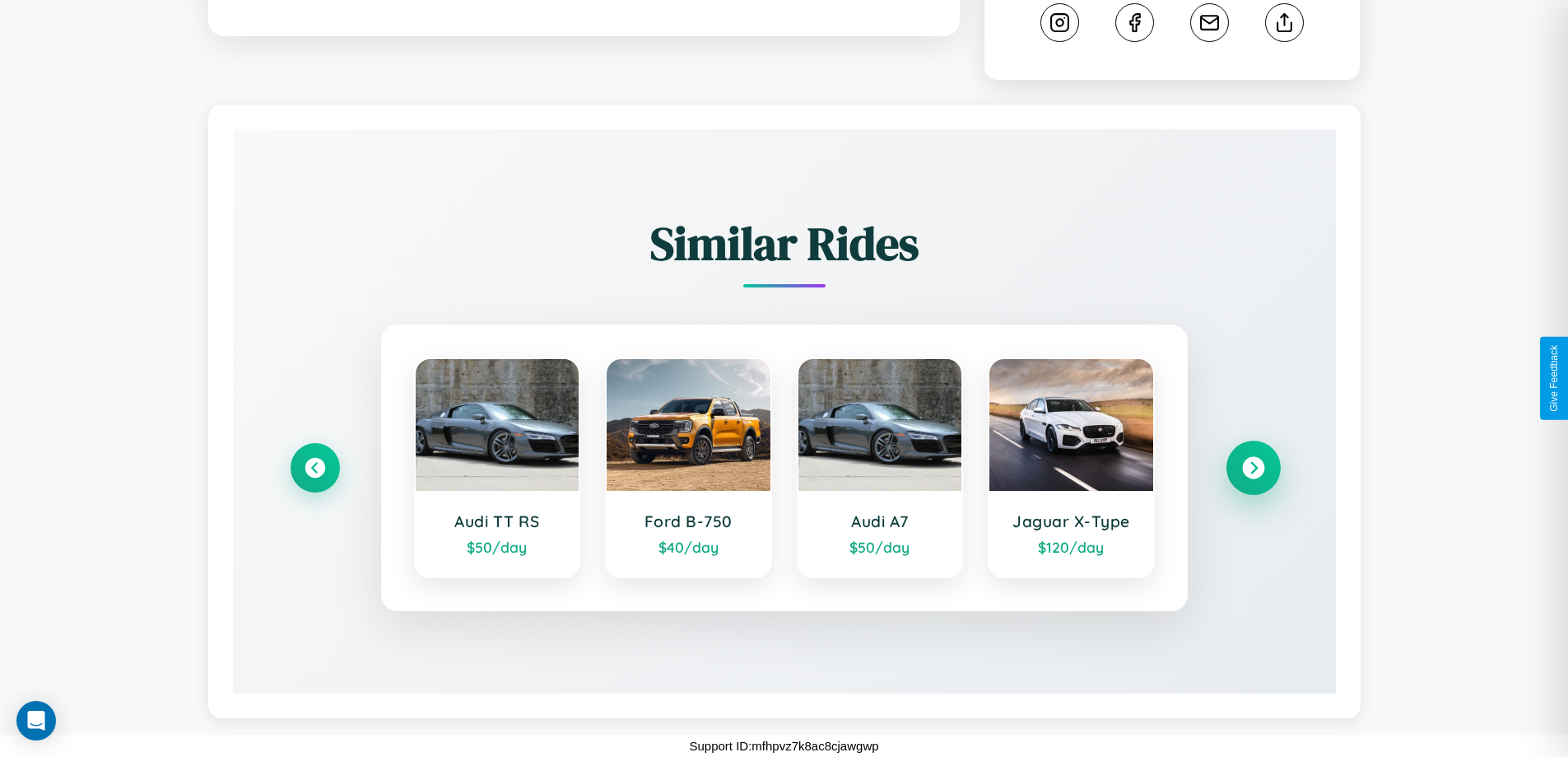
scroll to position [910, 0]
click at [1253, 467] on icon at bounding box center [1253, 467] width 22 height 22
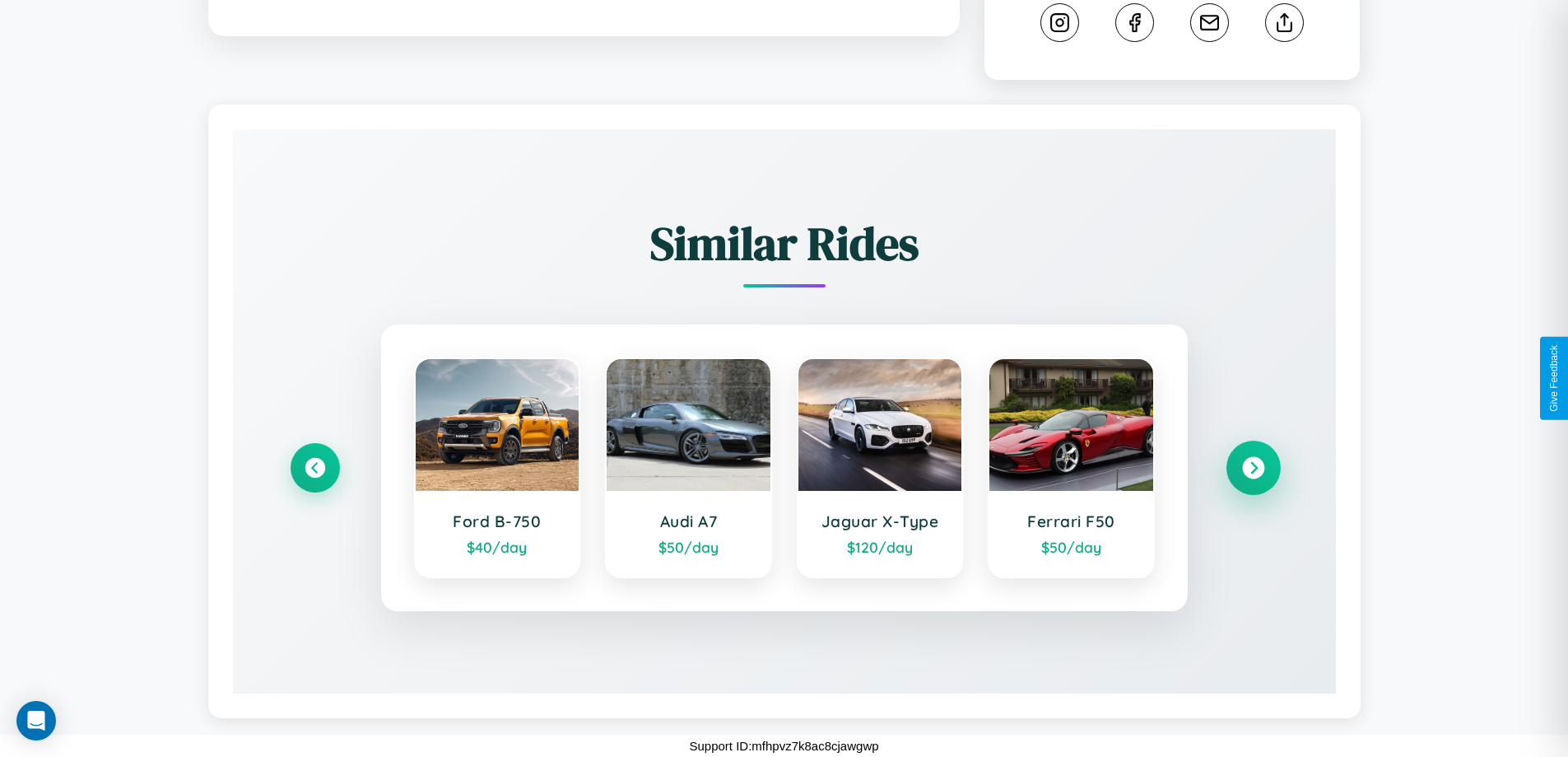
click at [1253, 467] on icon at bounding box center [1253, 467] width 22 height 22
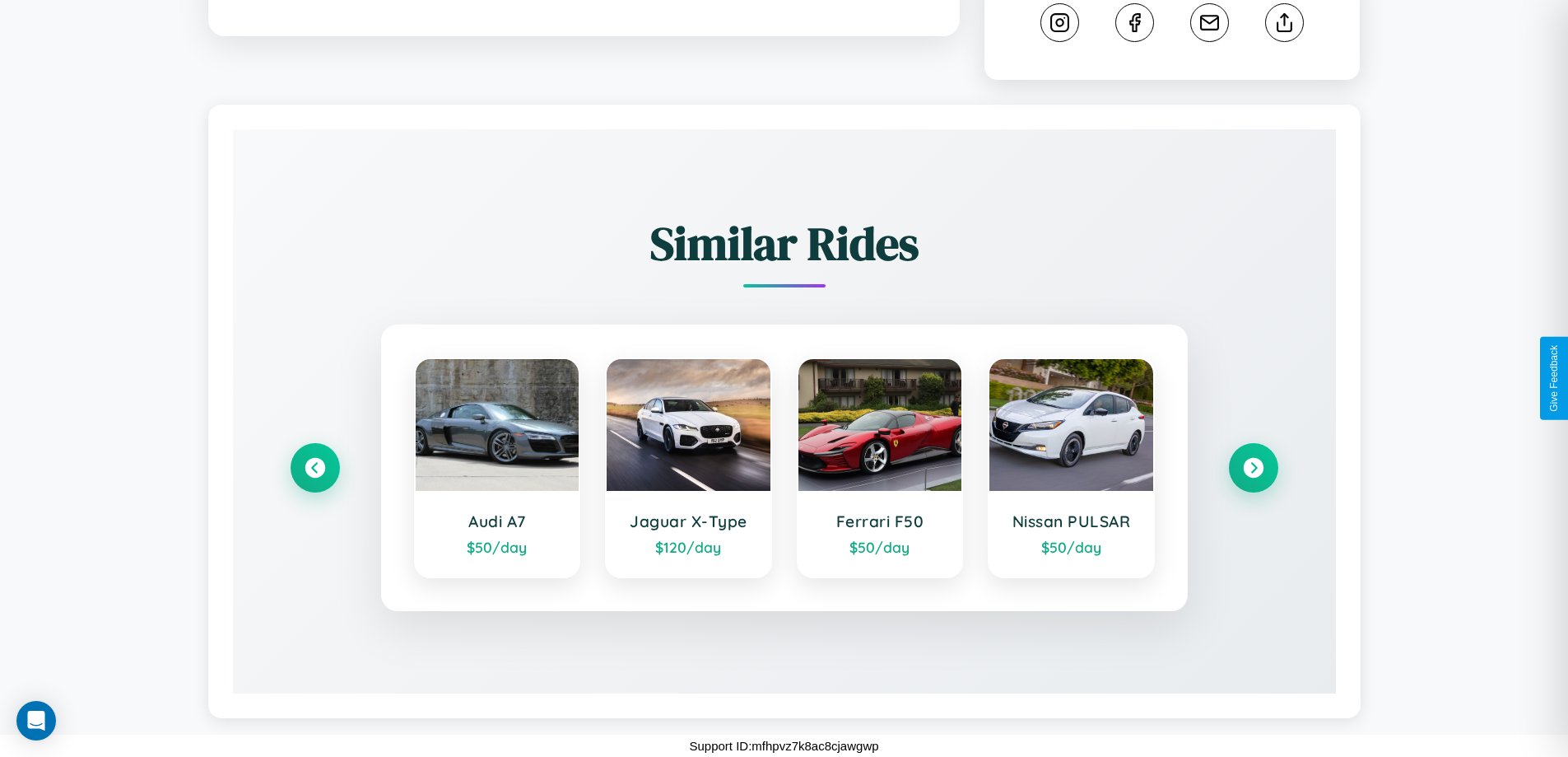
scroll to position [0, 0]
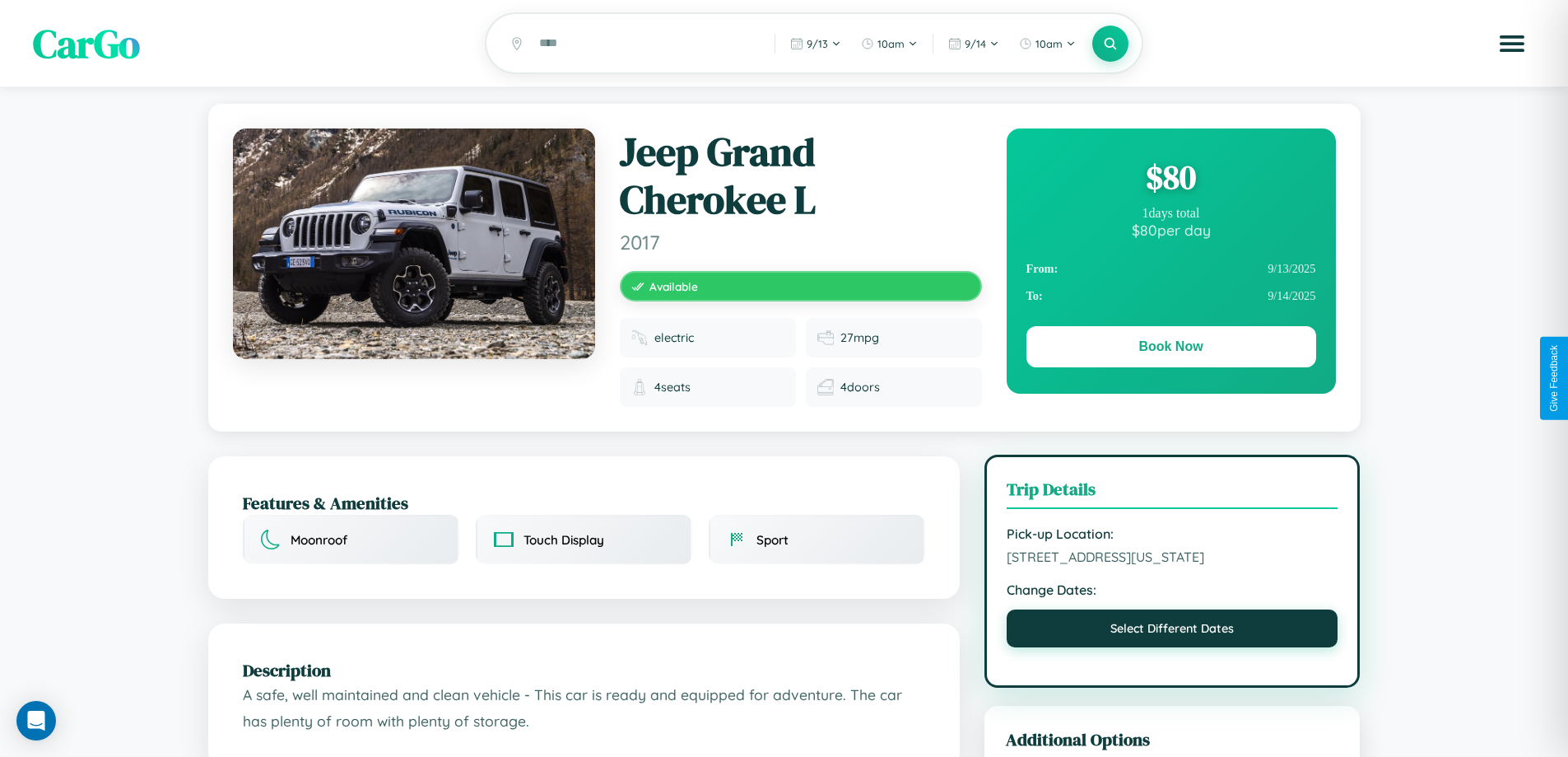
click at [1172, 631] on button "Select Different Dates" at bounding box center [1173, 629] width 332 height 38
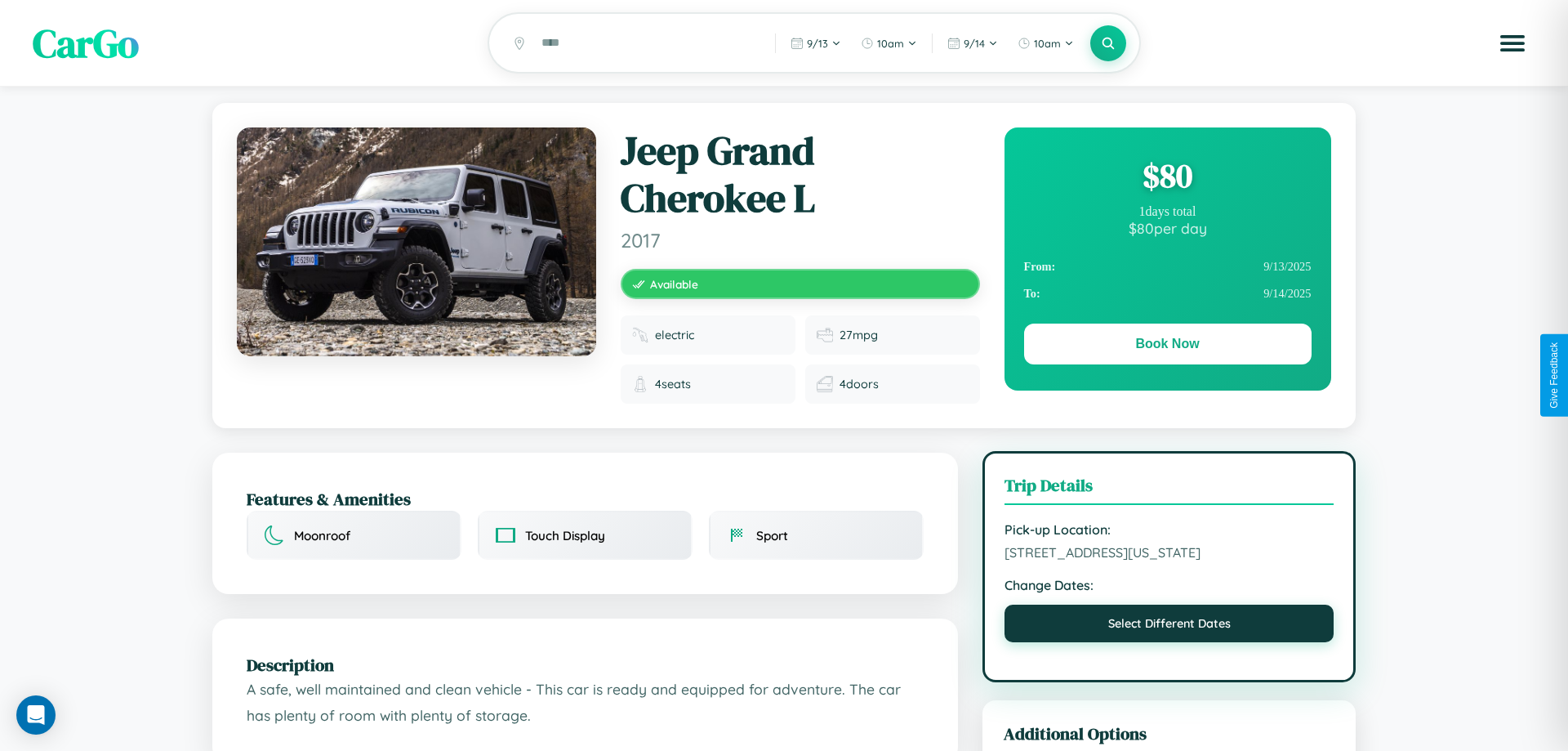
select select "*"
select select "****"
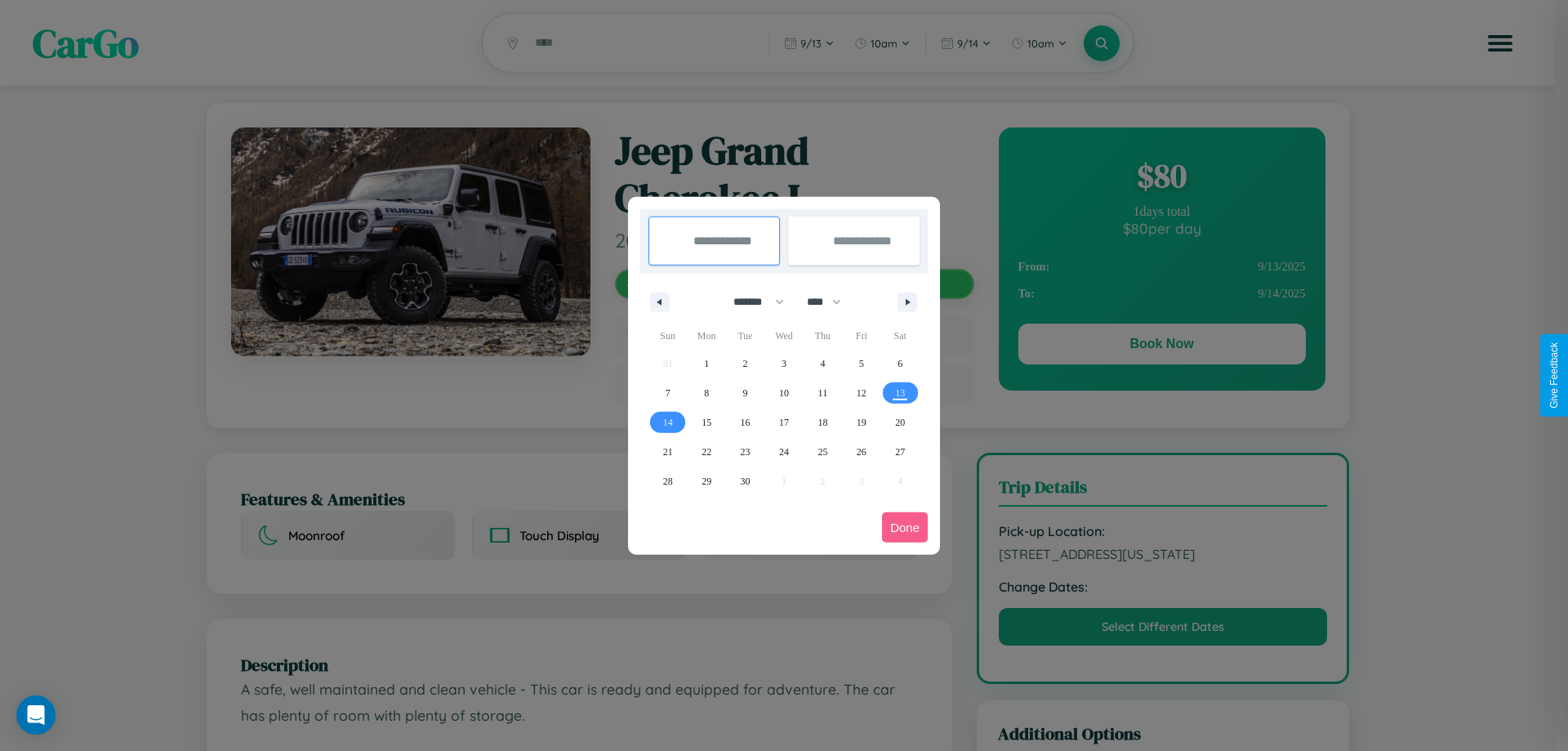
drag, startPoint x: 752, startPoint y: 301, endPoint x: 784, endPoint y: 327, distance: 41.2
click at [752, 301] on select "******* ******** ***** ***** *** **** **** ****** ********* ******* ******** **…" at bounding box center [756, 301] width 70 height 26
select select "**"
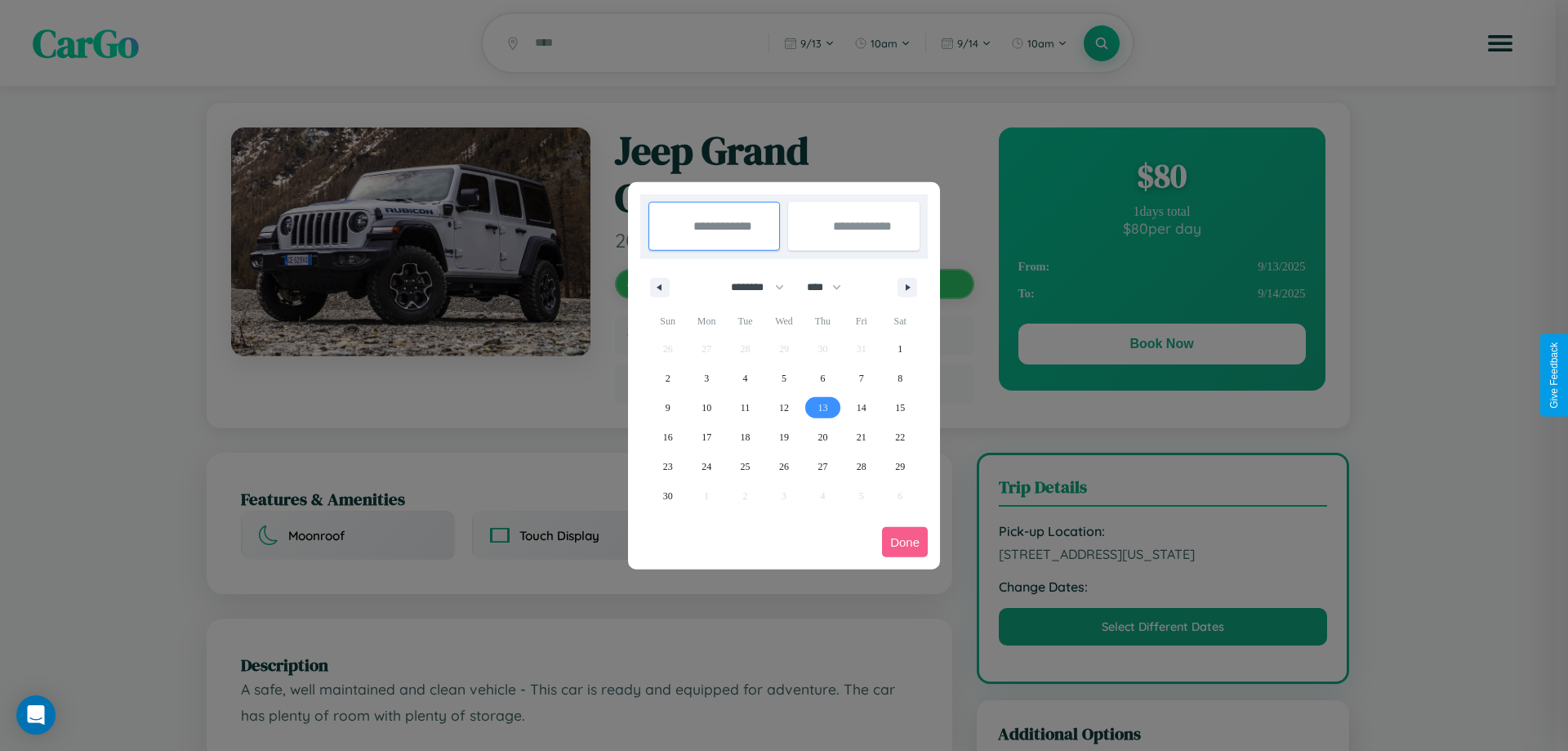
click at [822, 407] on span "13" at bounding box center [822, 408] width 10 height 29
type input "**********"
click at [860, 436] on span "21" at bounding box center [861, 437] width 10 height 29
type input "**********"
click at [905, 541] on button "Done" at bounding box center [905, 541] width 46 height 30
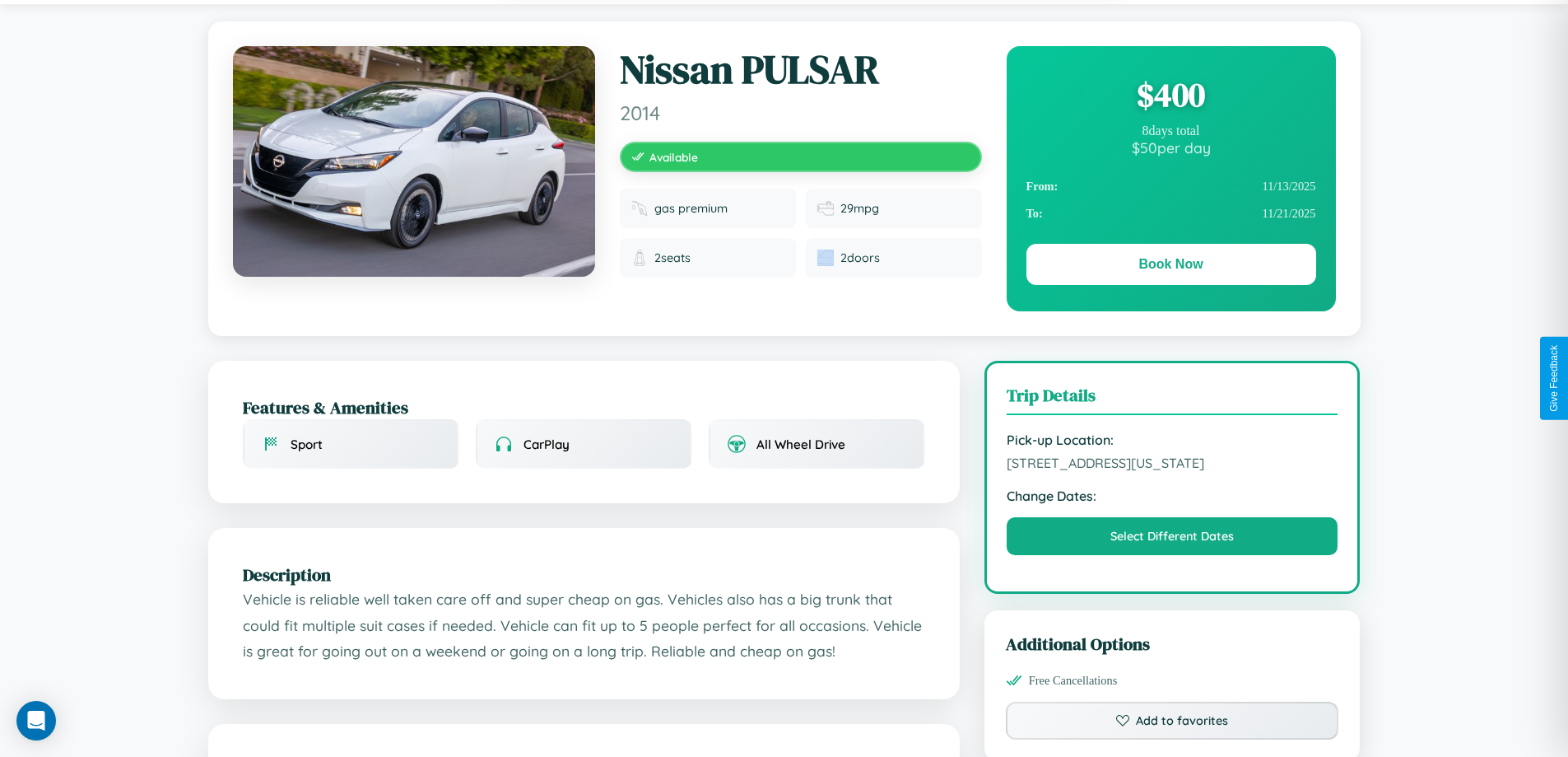
scroll to position [896, 0]
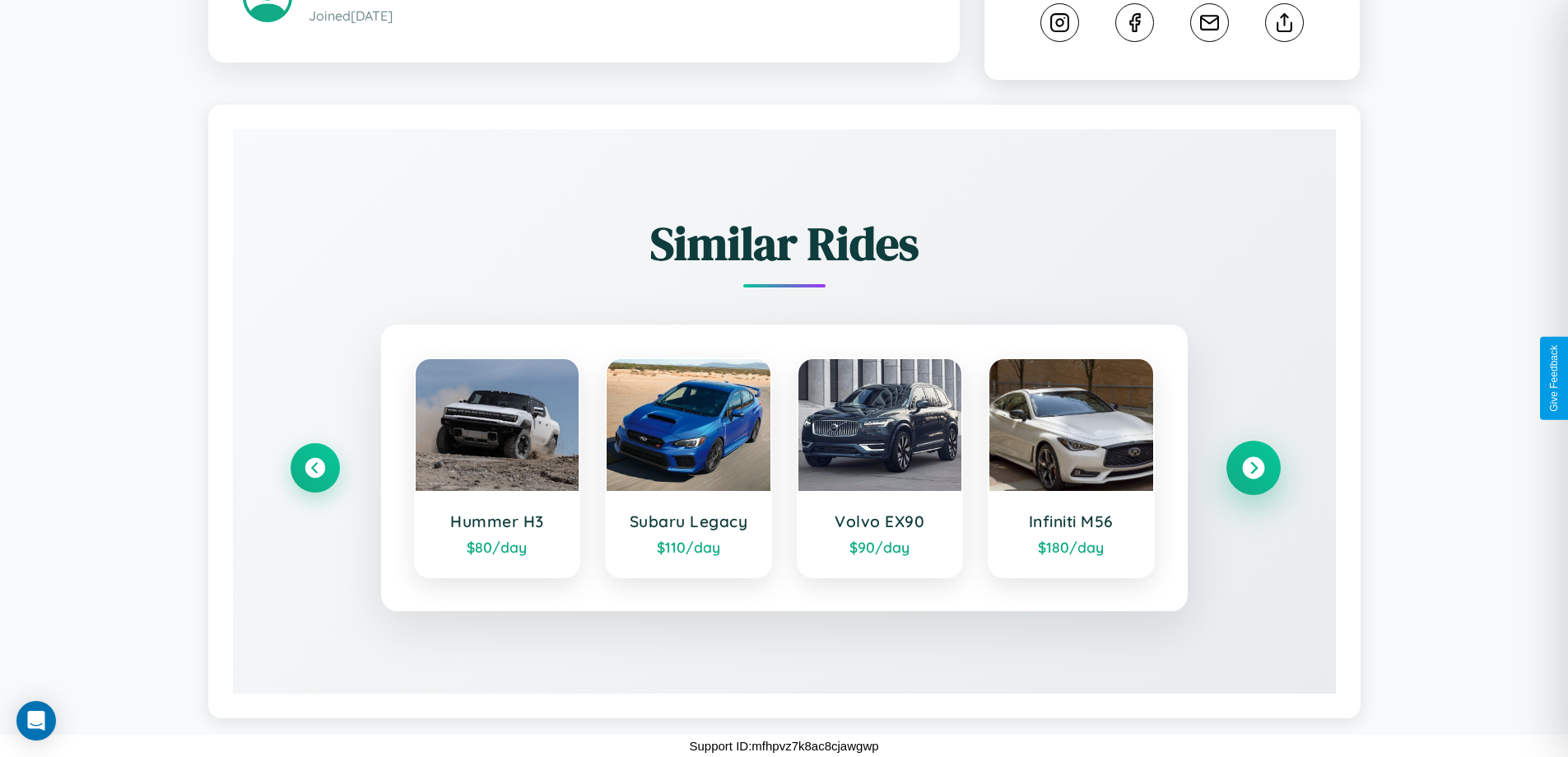
click at [1253, 467] on icon at bounding box center [1253, 467] width 22 height 22
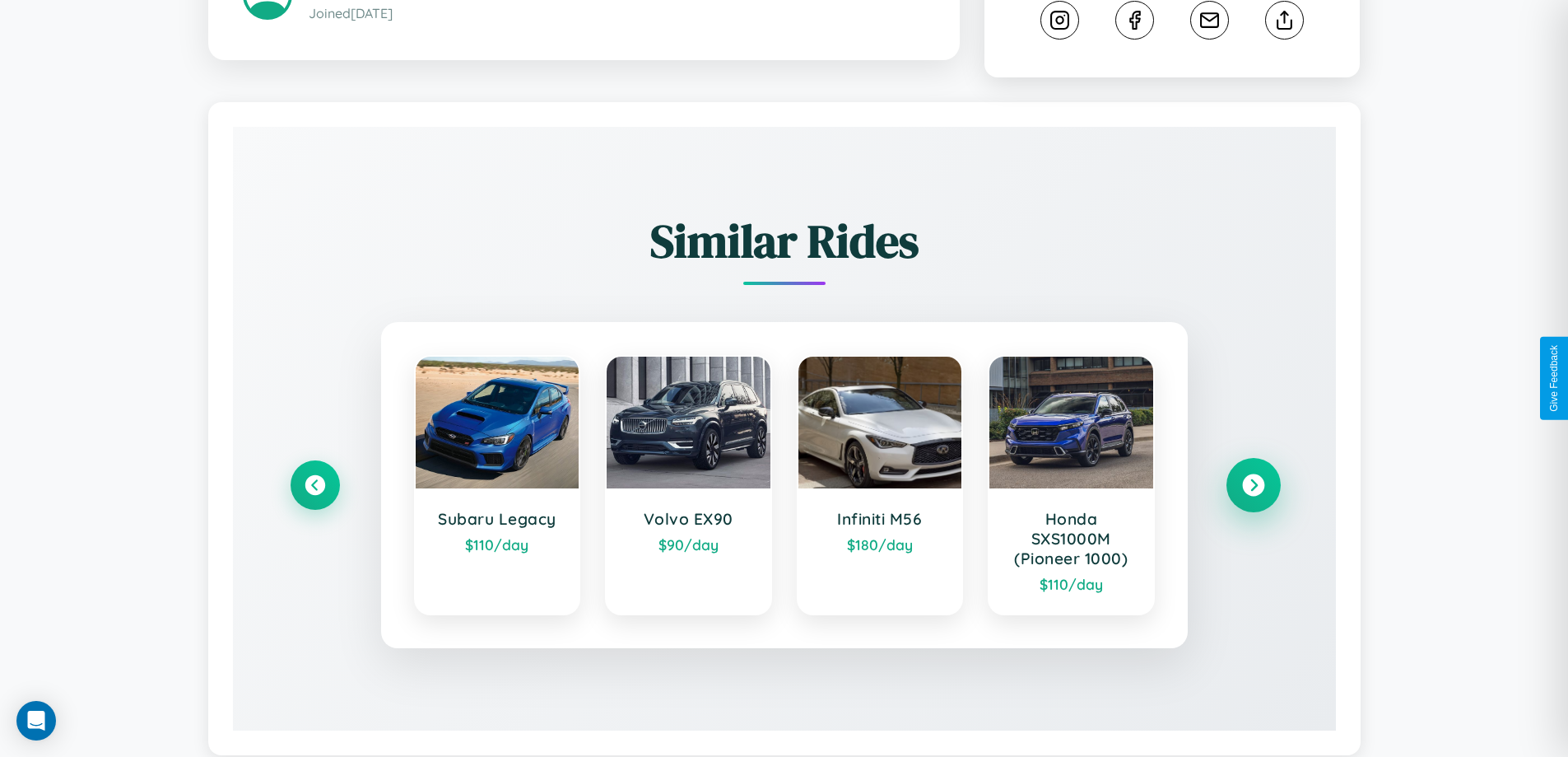
click at [1253, 487] on icon at bounding box center [1253, 485] width 22 height 22
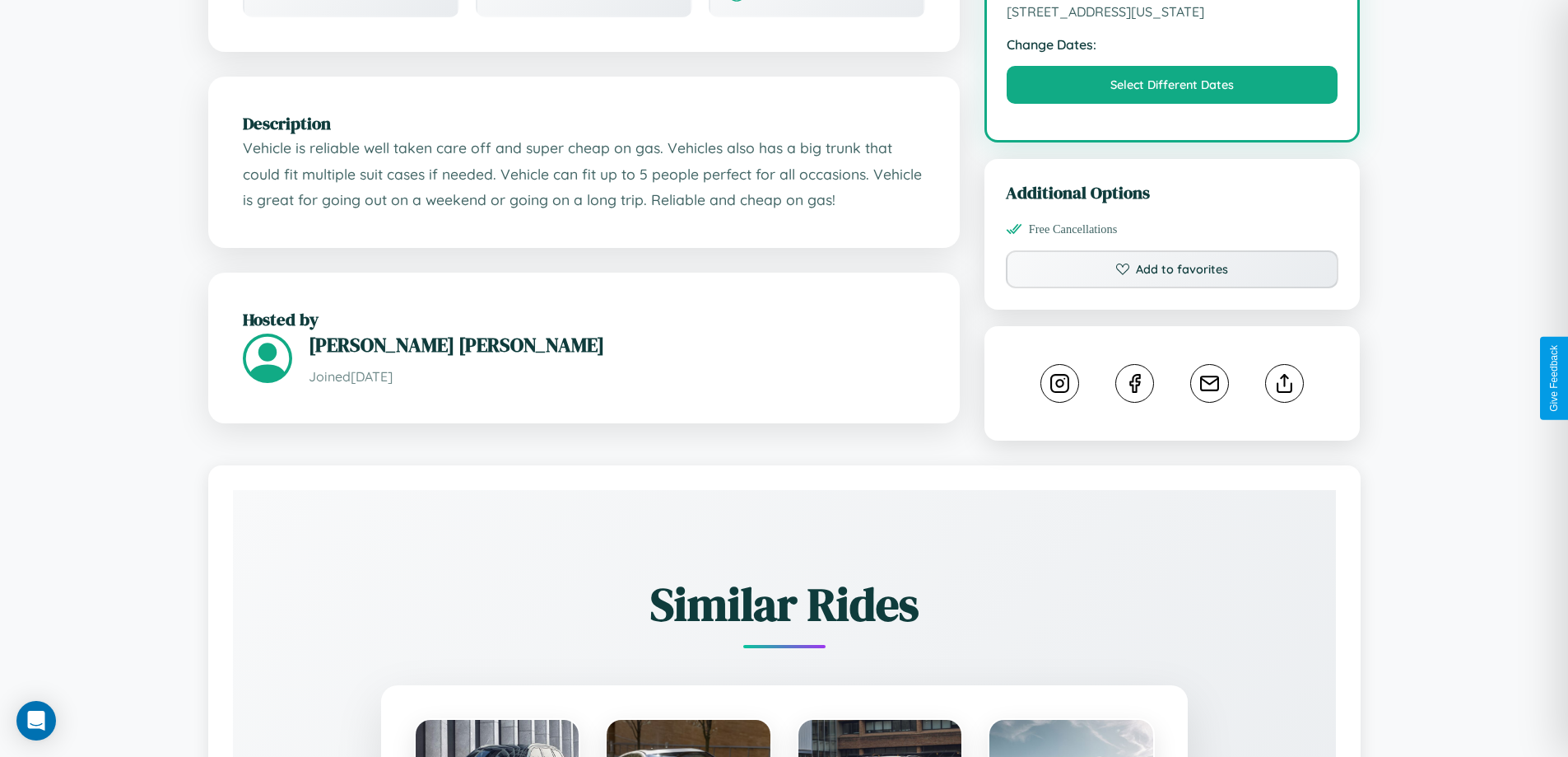
scroll to position [427, 0]
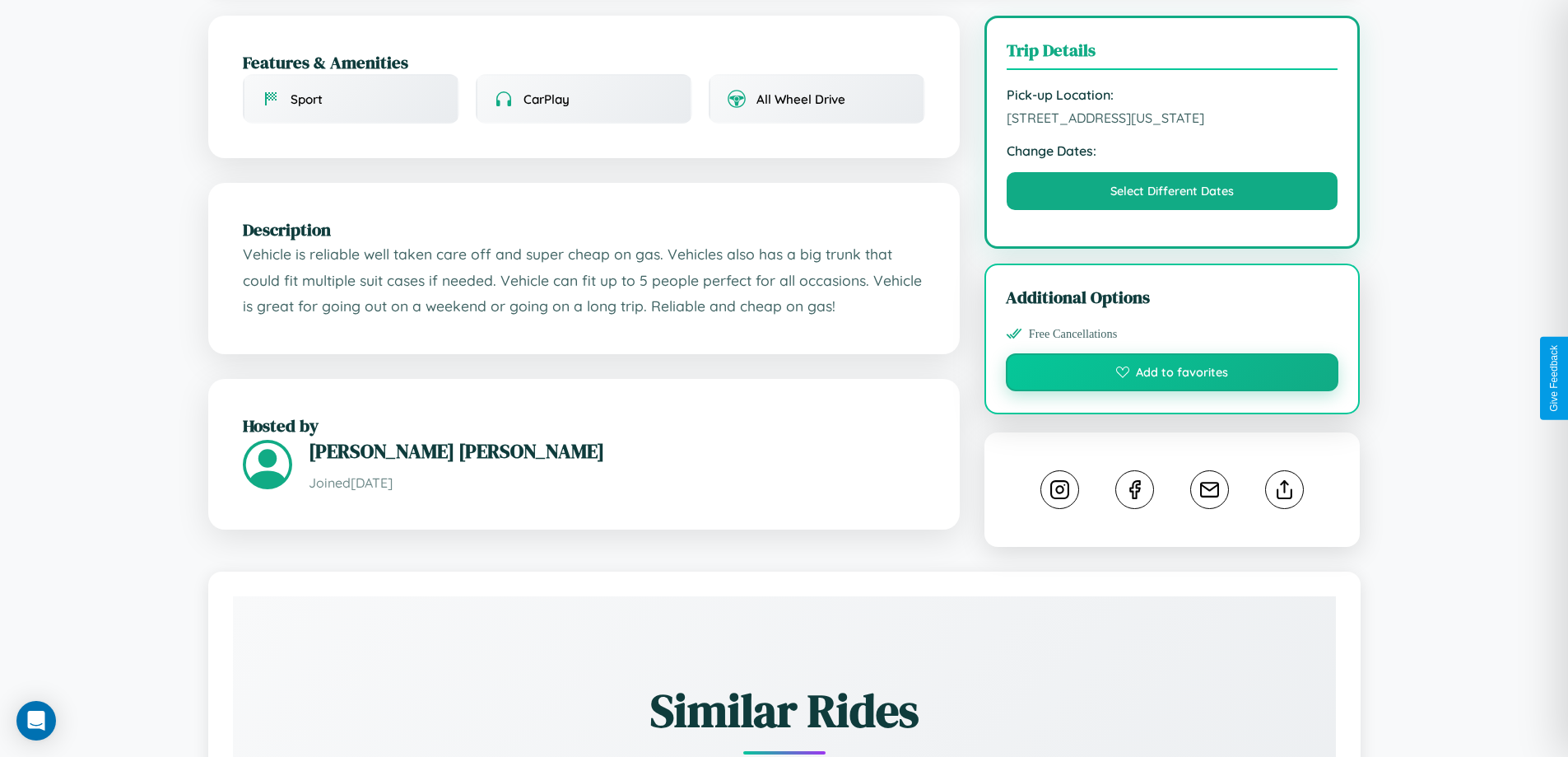
click at [1172, 375] on button "Add to favorites" at bounding box center [1172, 372] width 333 height 38
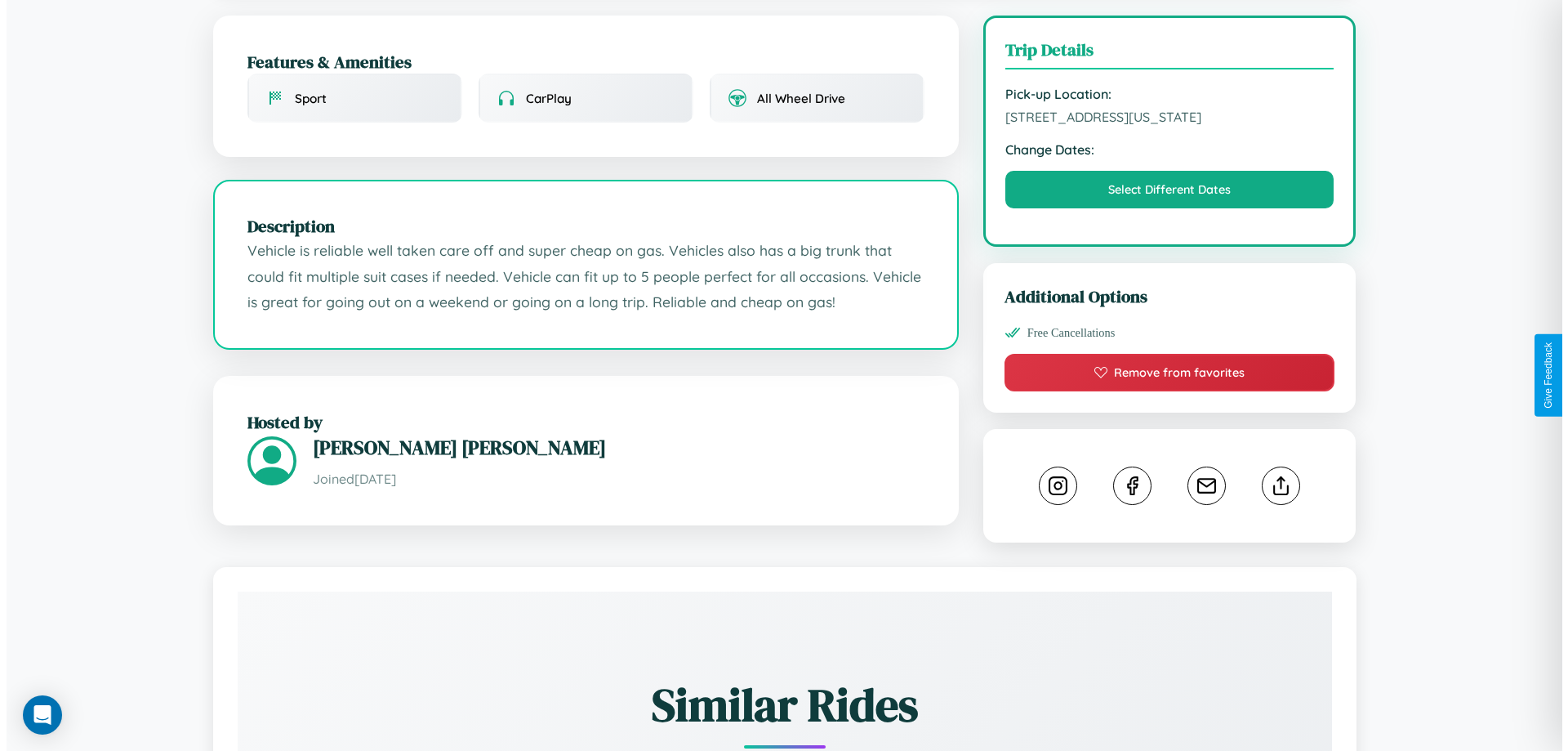
scroll to position [421, 0]
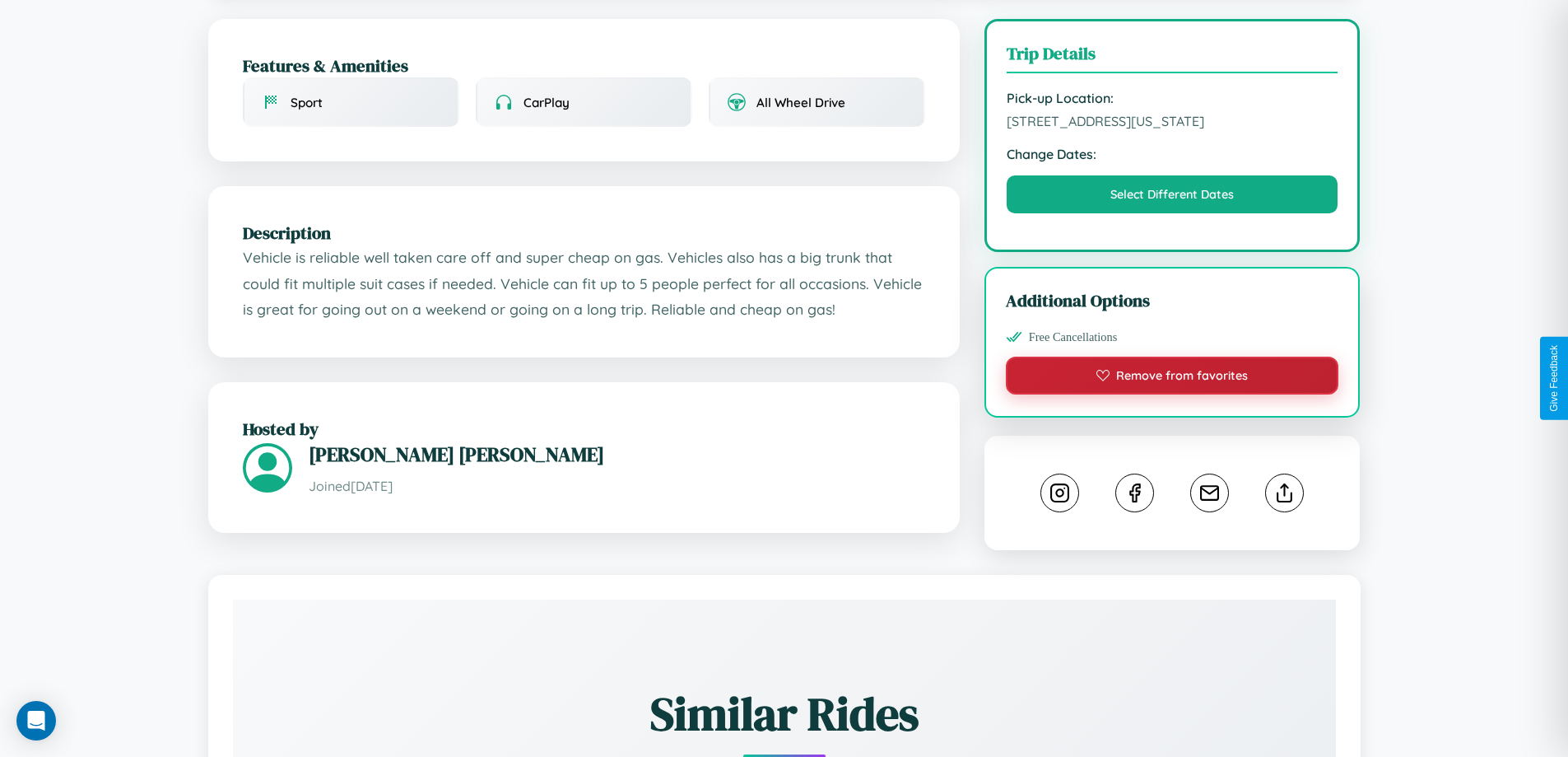
click at [1172, 378] on button "Remove from favorites" at bounding box center [1172, 376] width 333 height 38
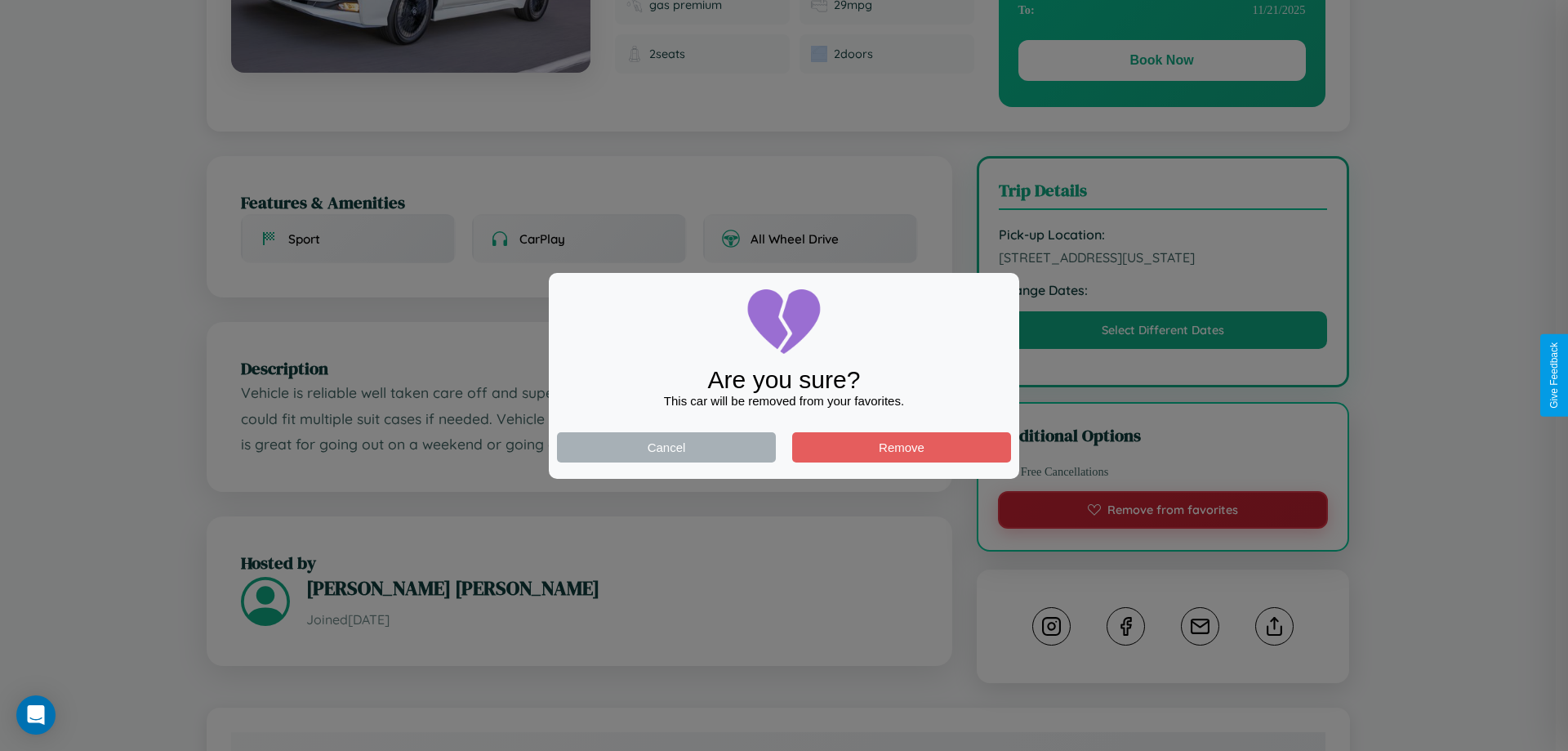
scroll to position [0, 0]
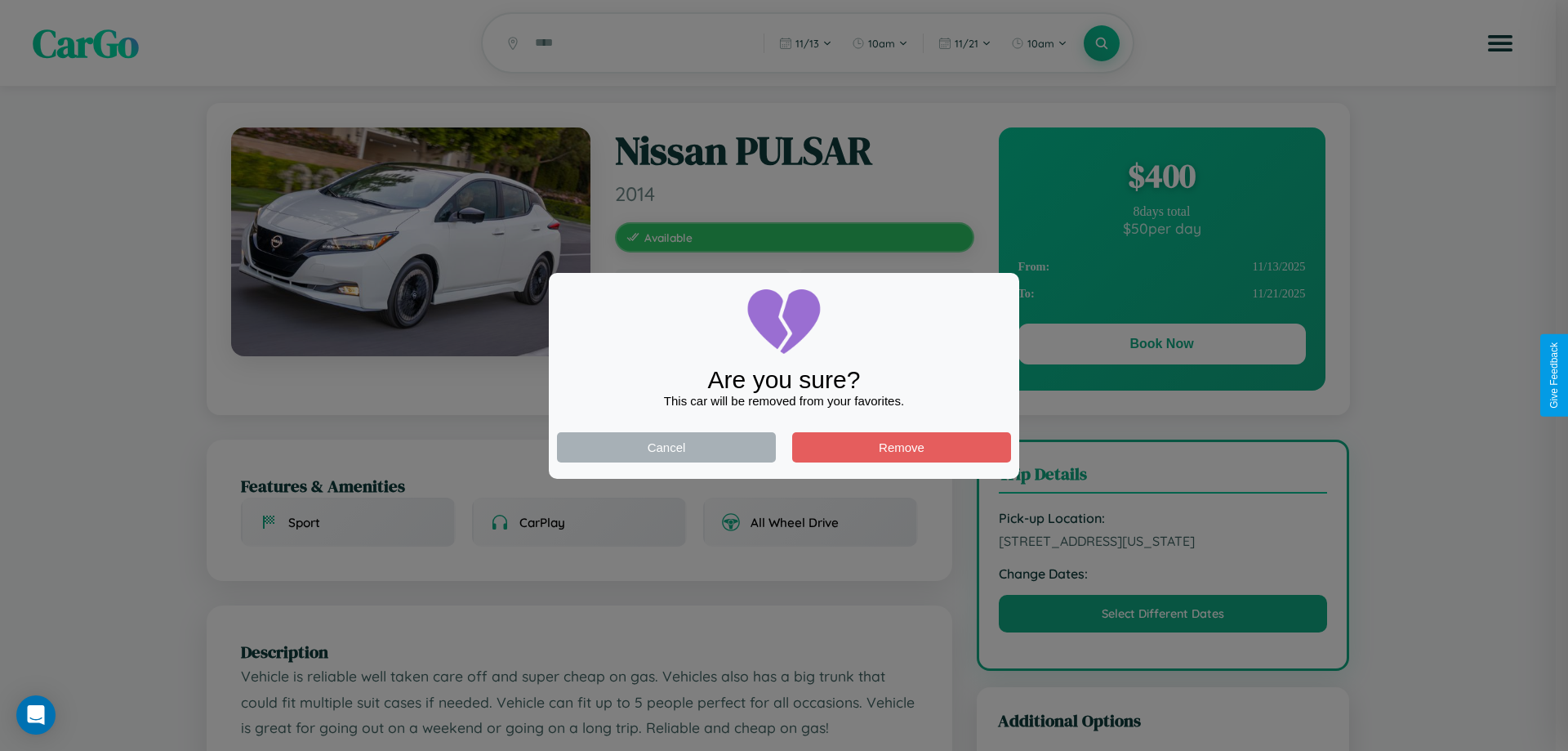
click at [1161, 346] on div at bounding box center [784, 376] width 1568 height 751
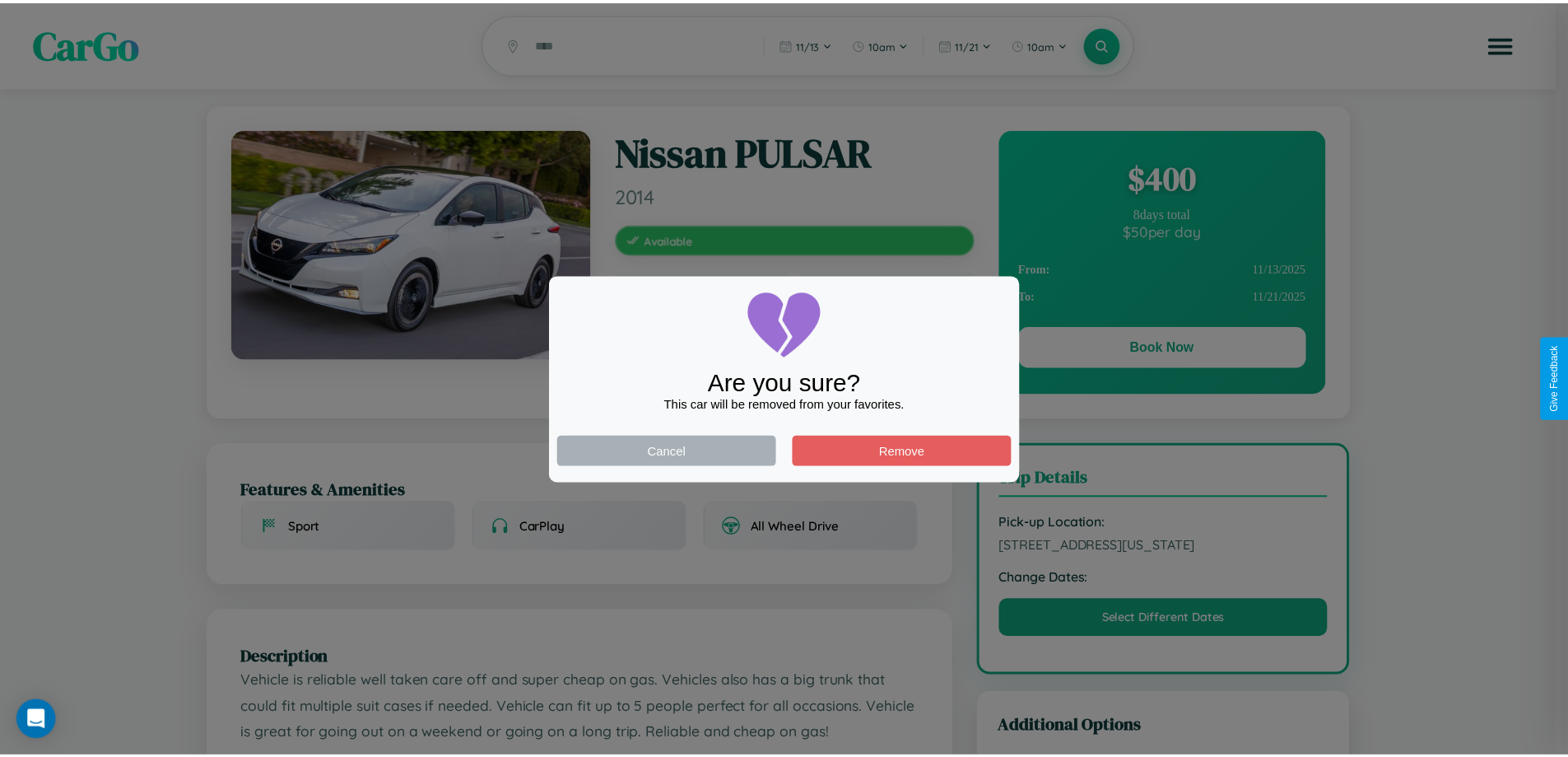
scroll to position [427, 0]
